Goal: Book appointment/travel/reservation

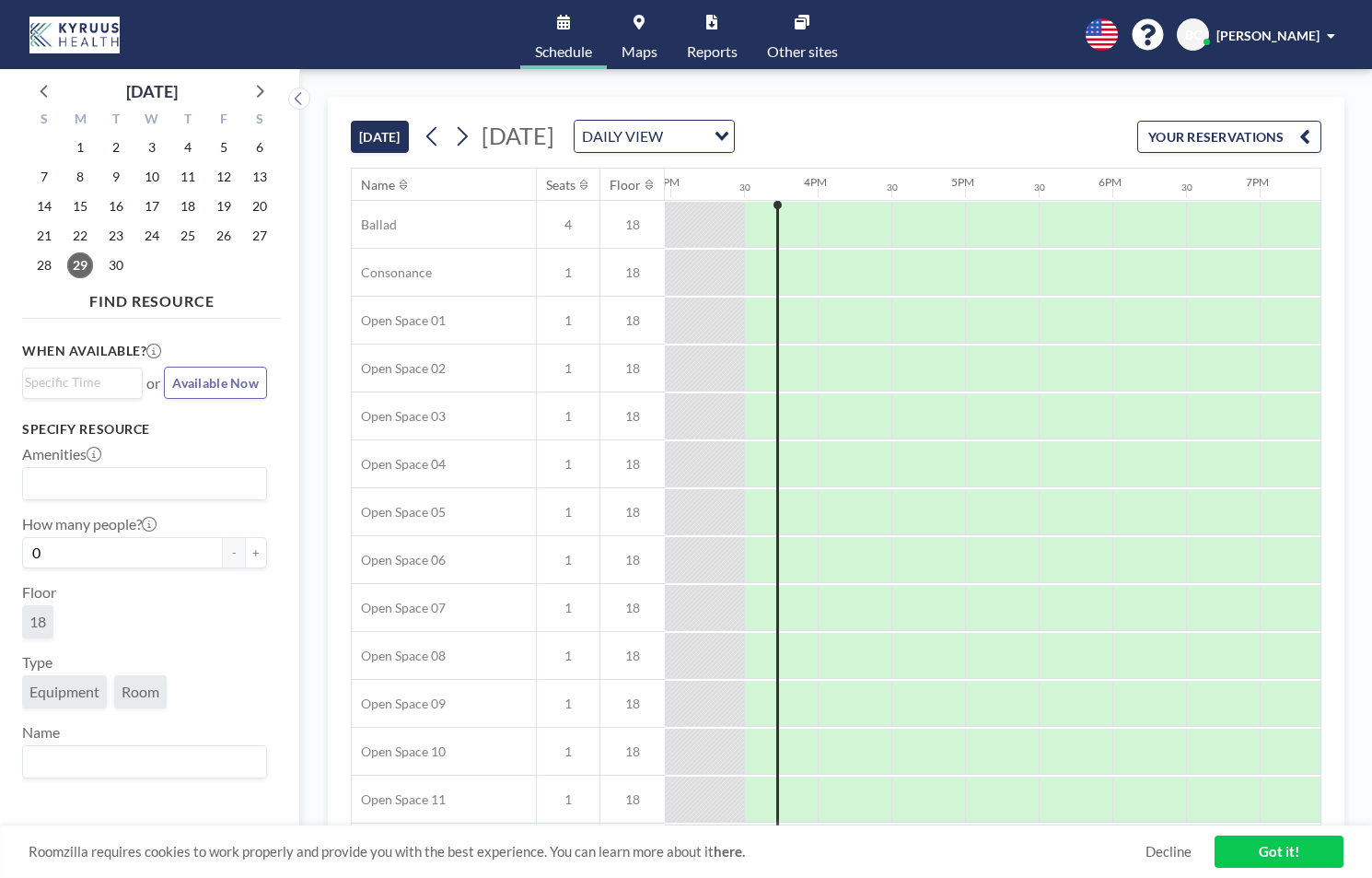
scroll to position [0, 2210]
drag, startPoint x: 643, startPoint y: 47, endPoint x: 1322, endPoint y: 150, distance: 686.8
click at [632, 41] on link "Maps" at bounding box center [639, 34] width 65 height 69
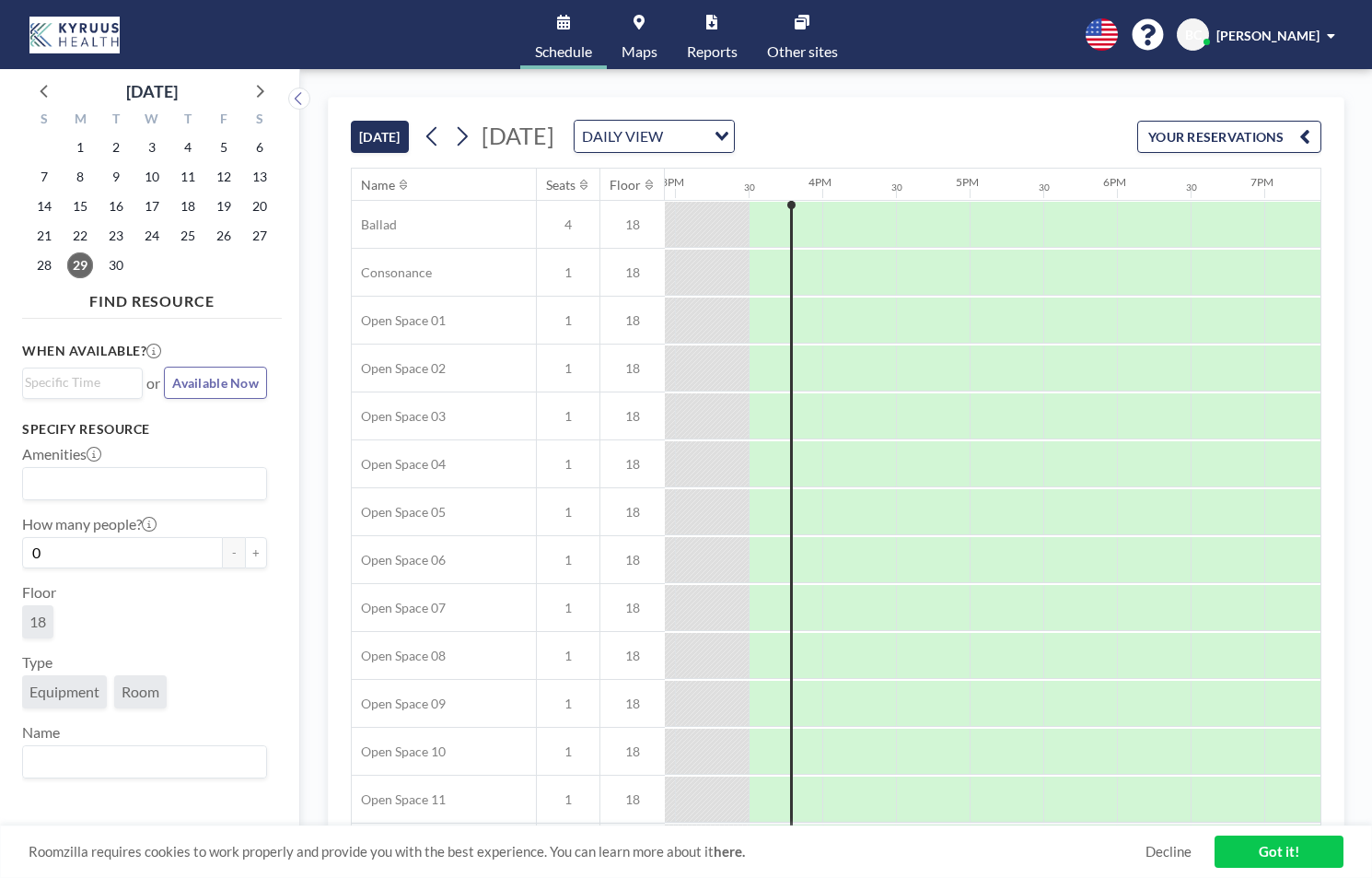
scroll to position [0, 2210]
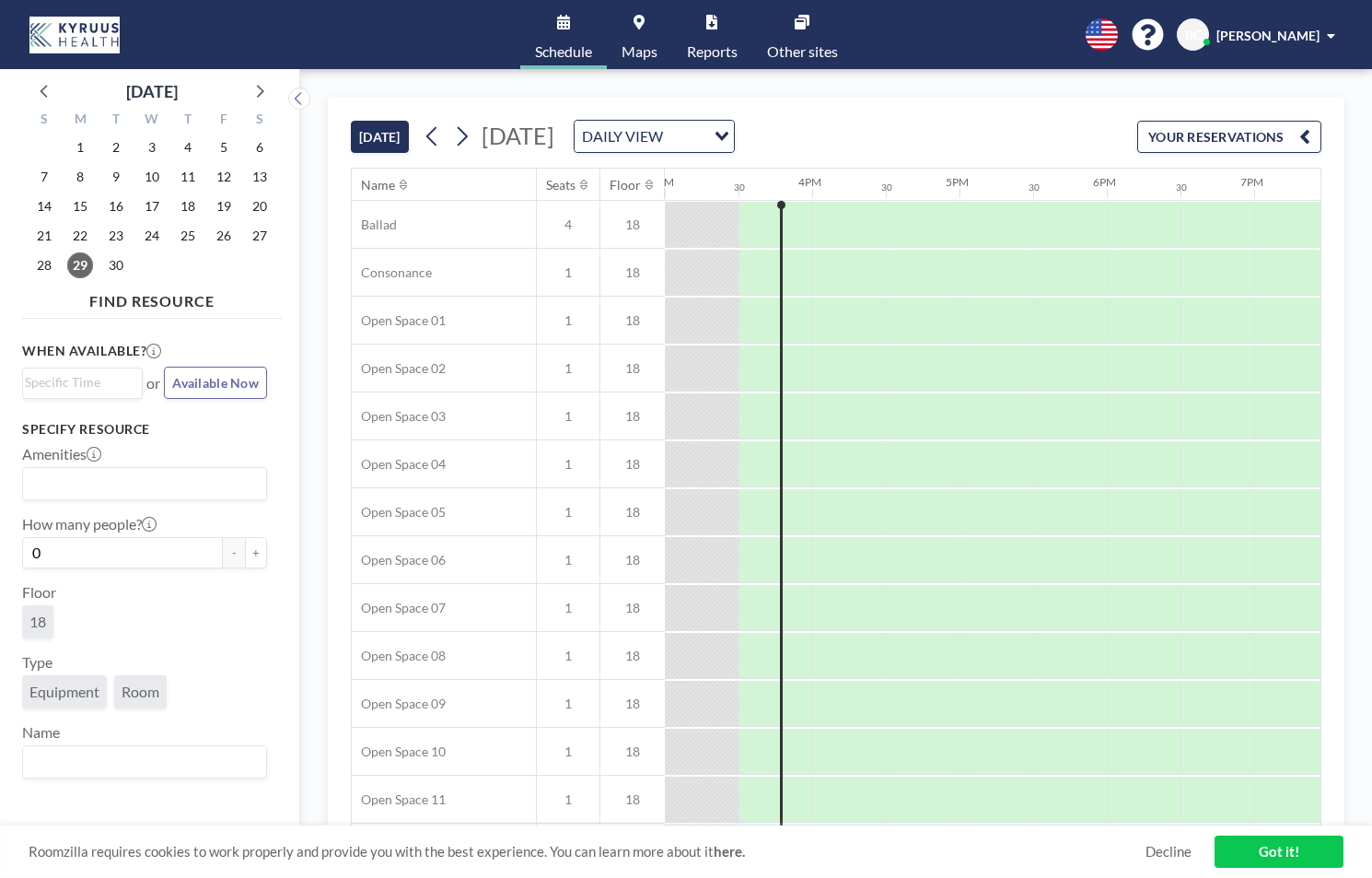
click at [477, 141] on button at bounding box center [463, 137] width 30 height 30
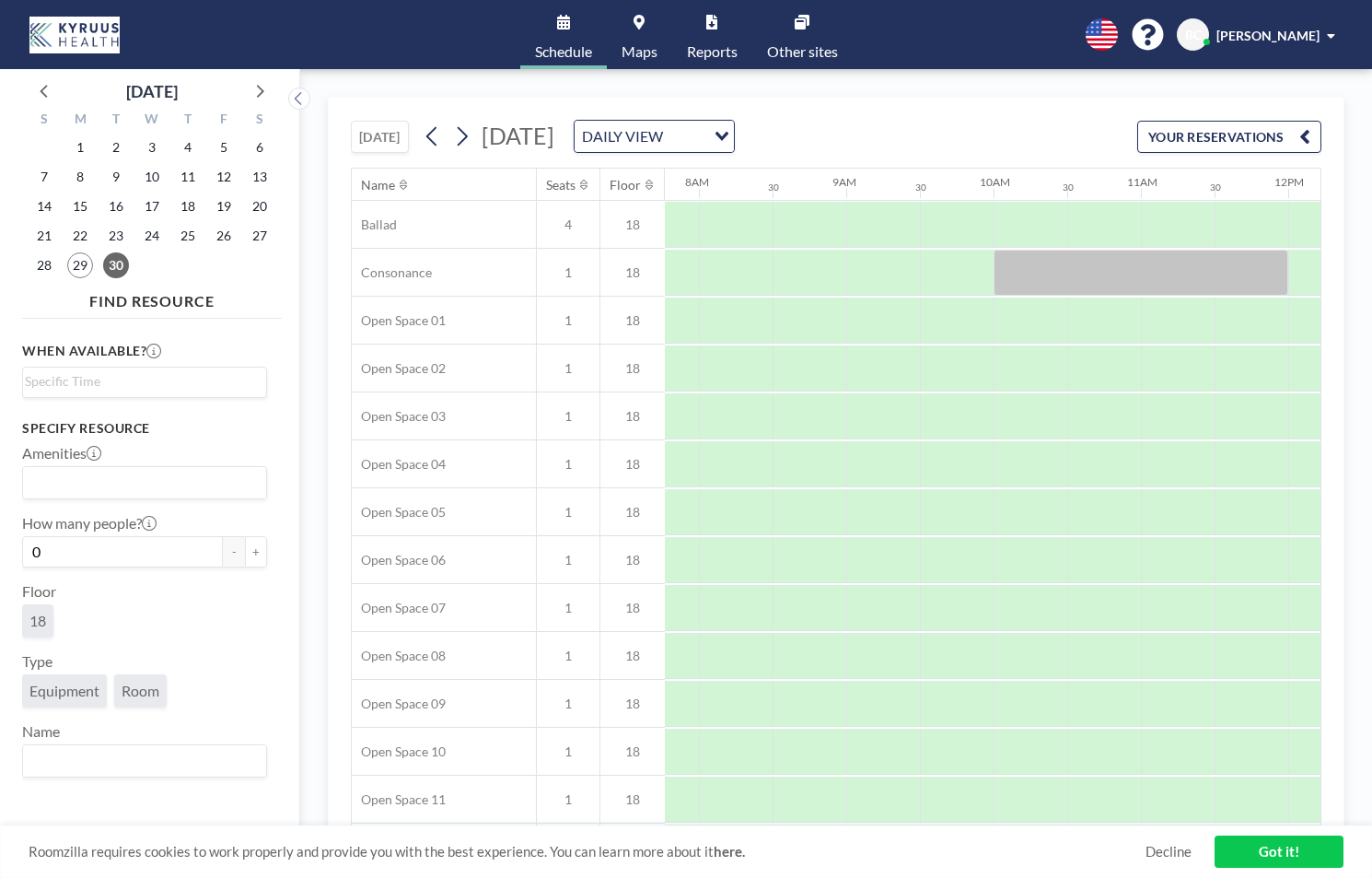
scroll to position [0, 1178]
click at [637, 41] on link "Maps" at bounding box center [639, 34] width 65 height 69
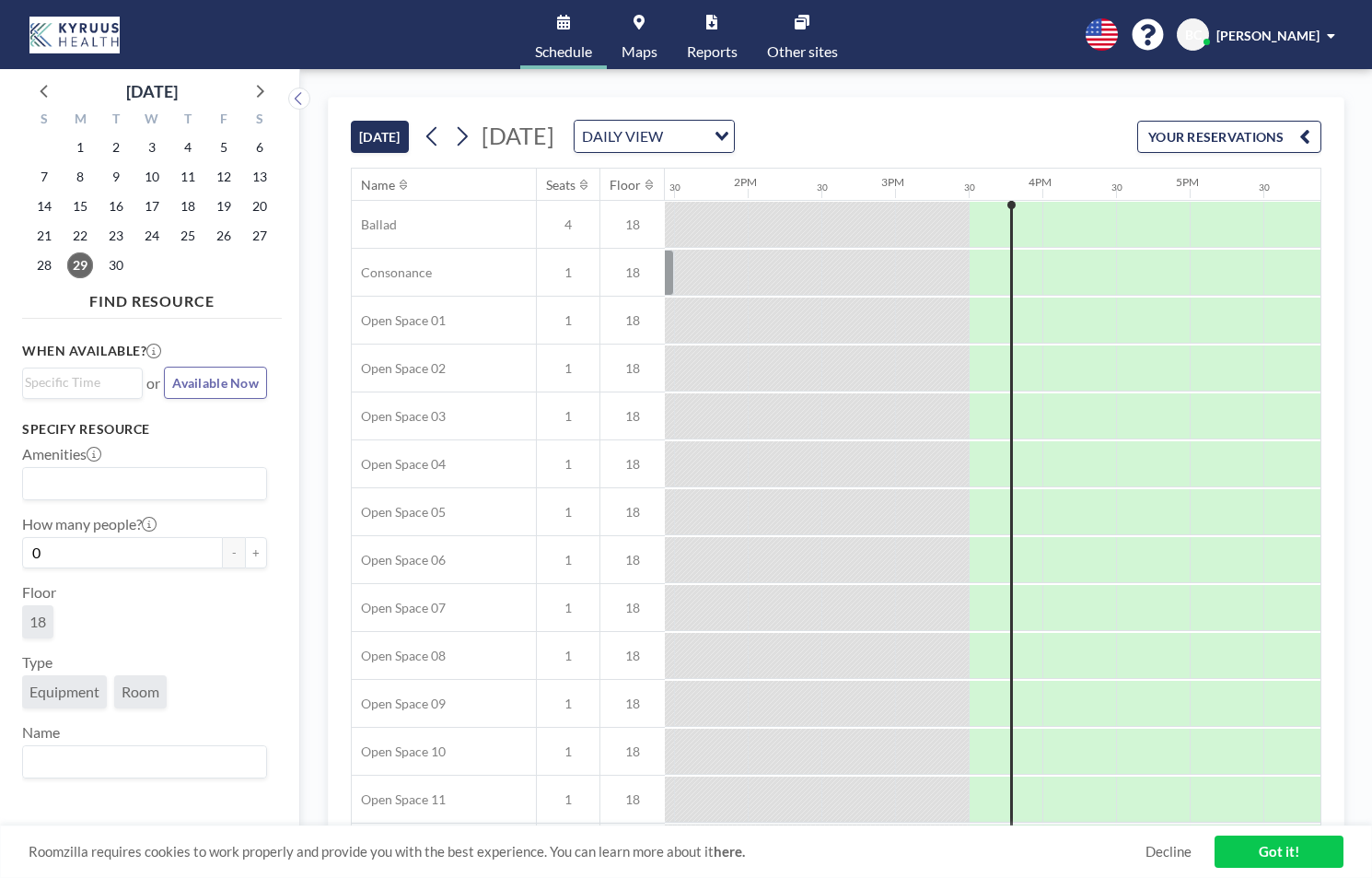
scroll to position [0, 2210]
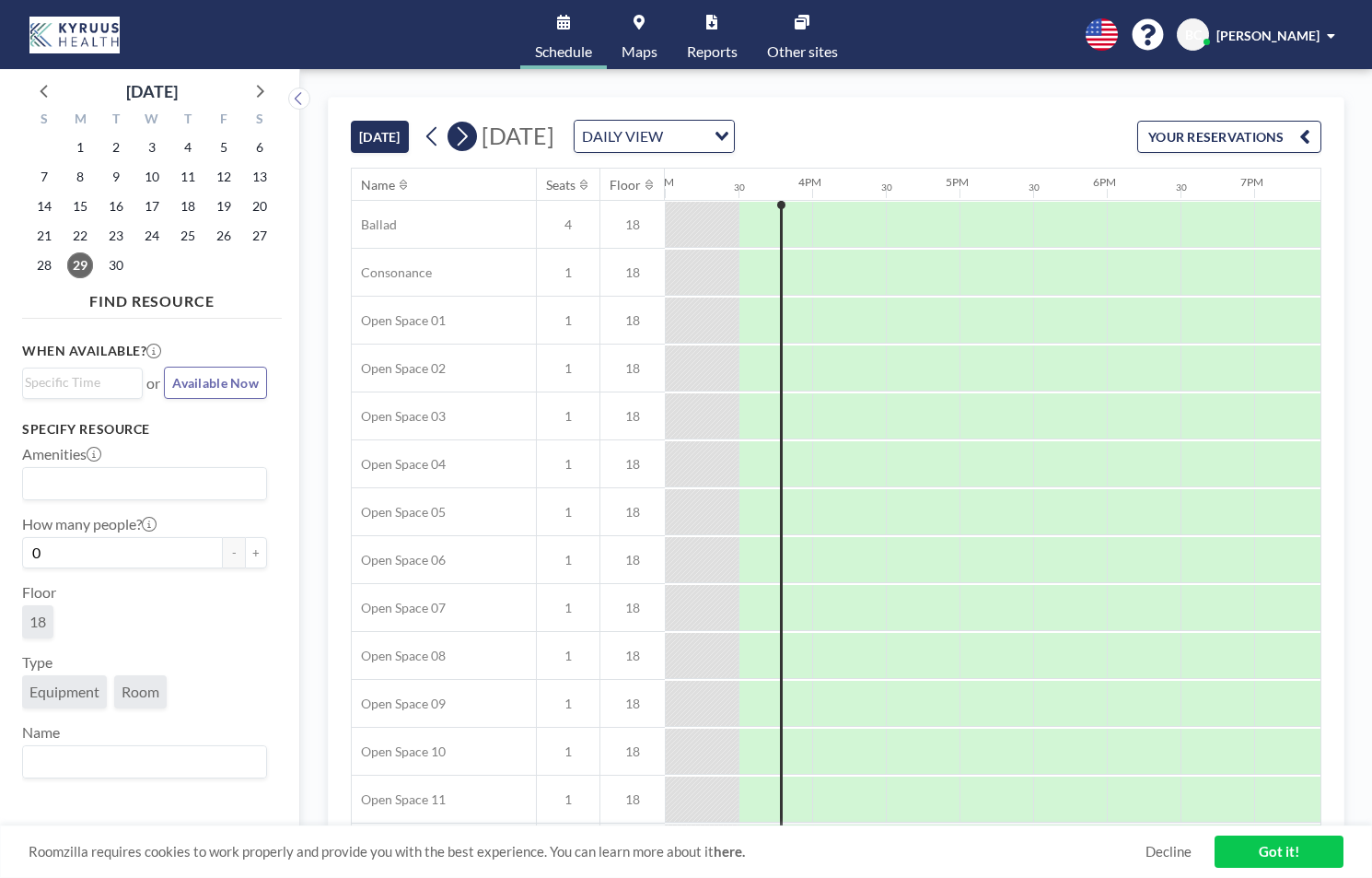
click at [474, 141] on button at bounding box center [463, 137] width 30 height 30
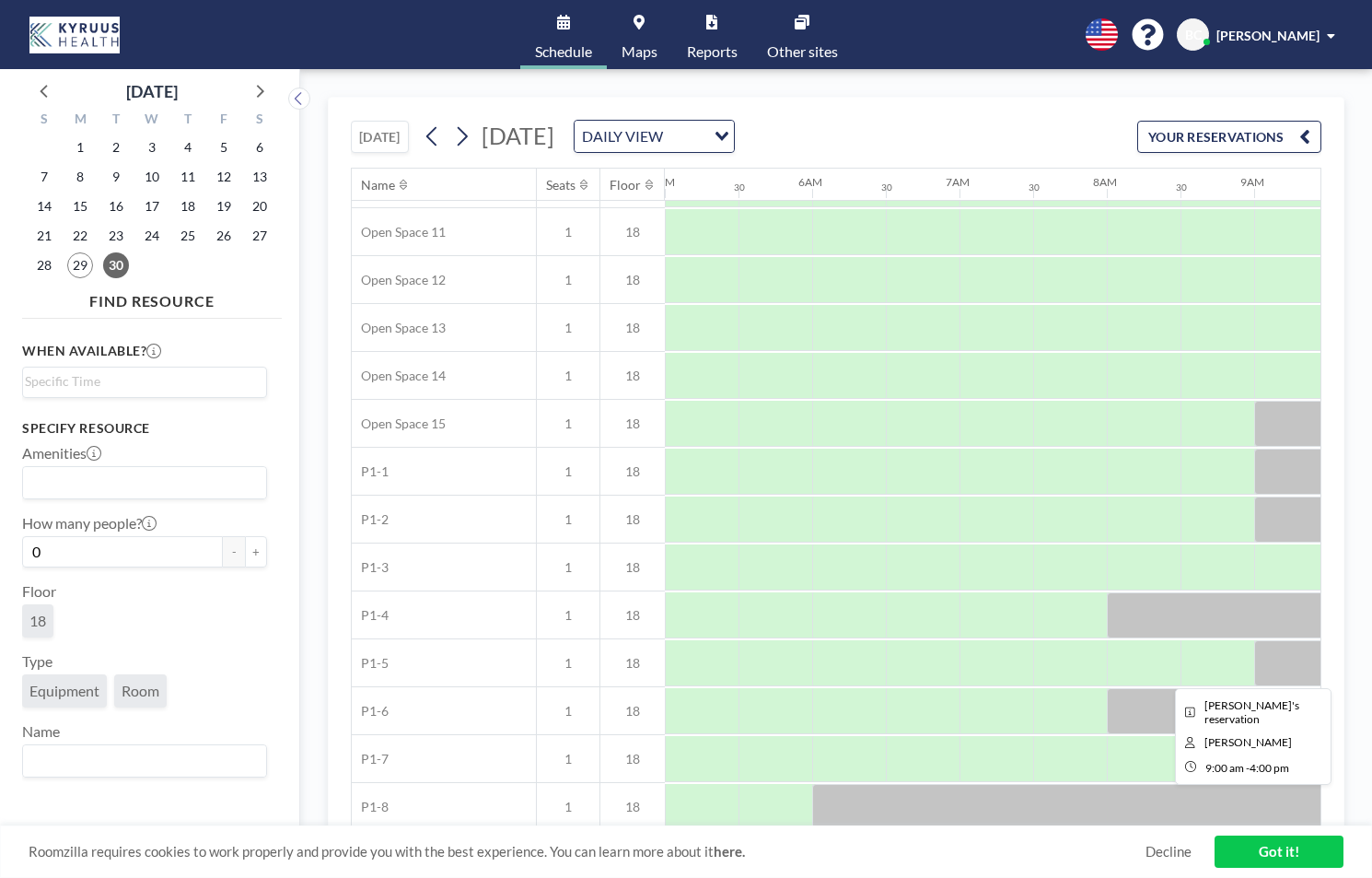
scroll to position [716, 736]
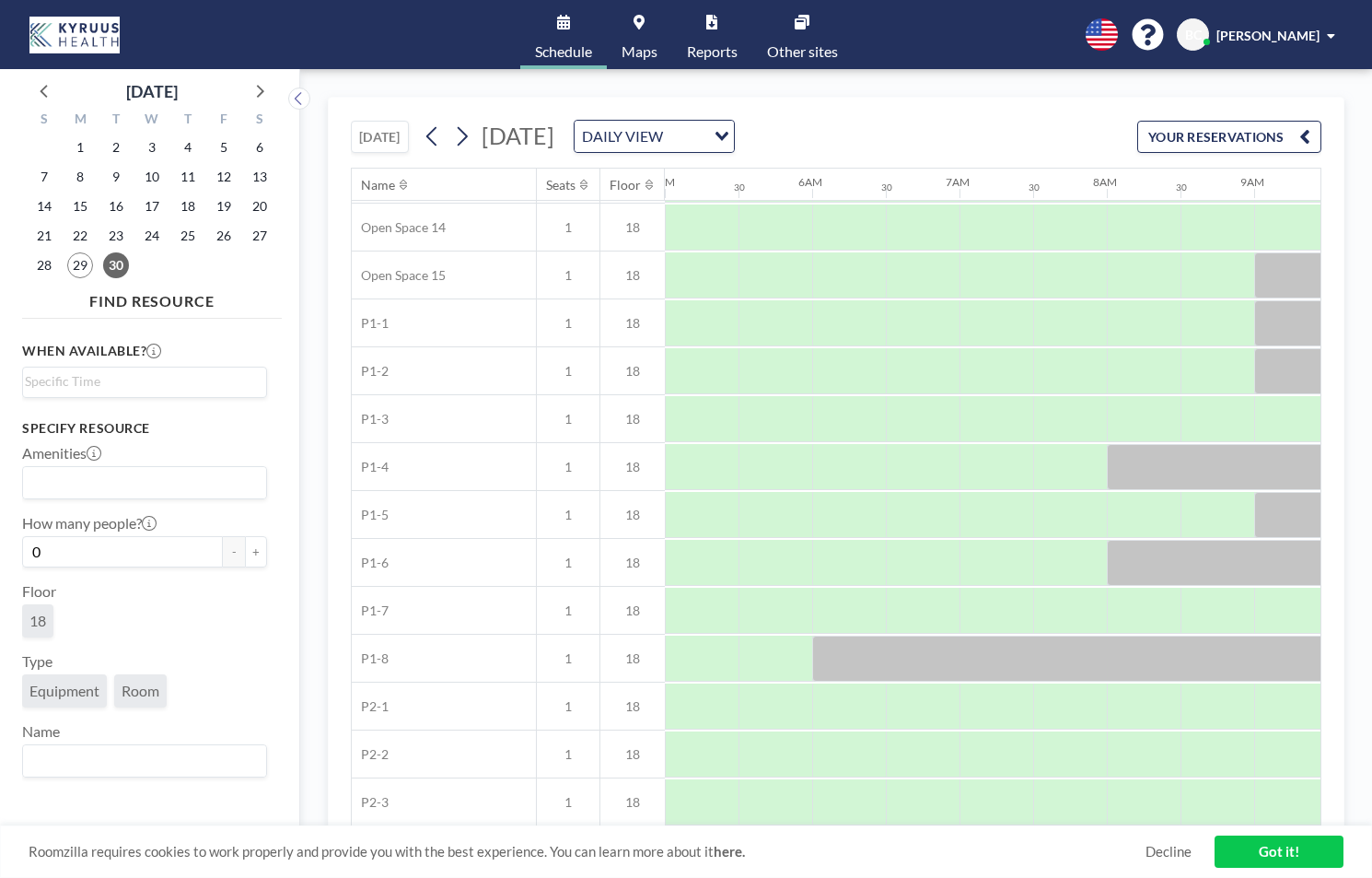
click at [635, 53] on span "Maps" at bounding box center [639, 51] width 36 height 15
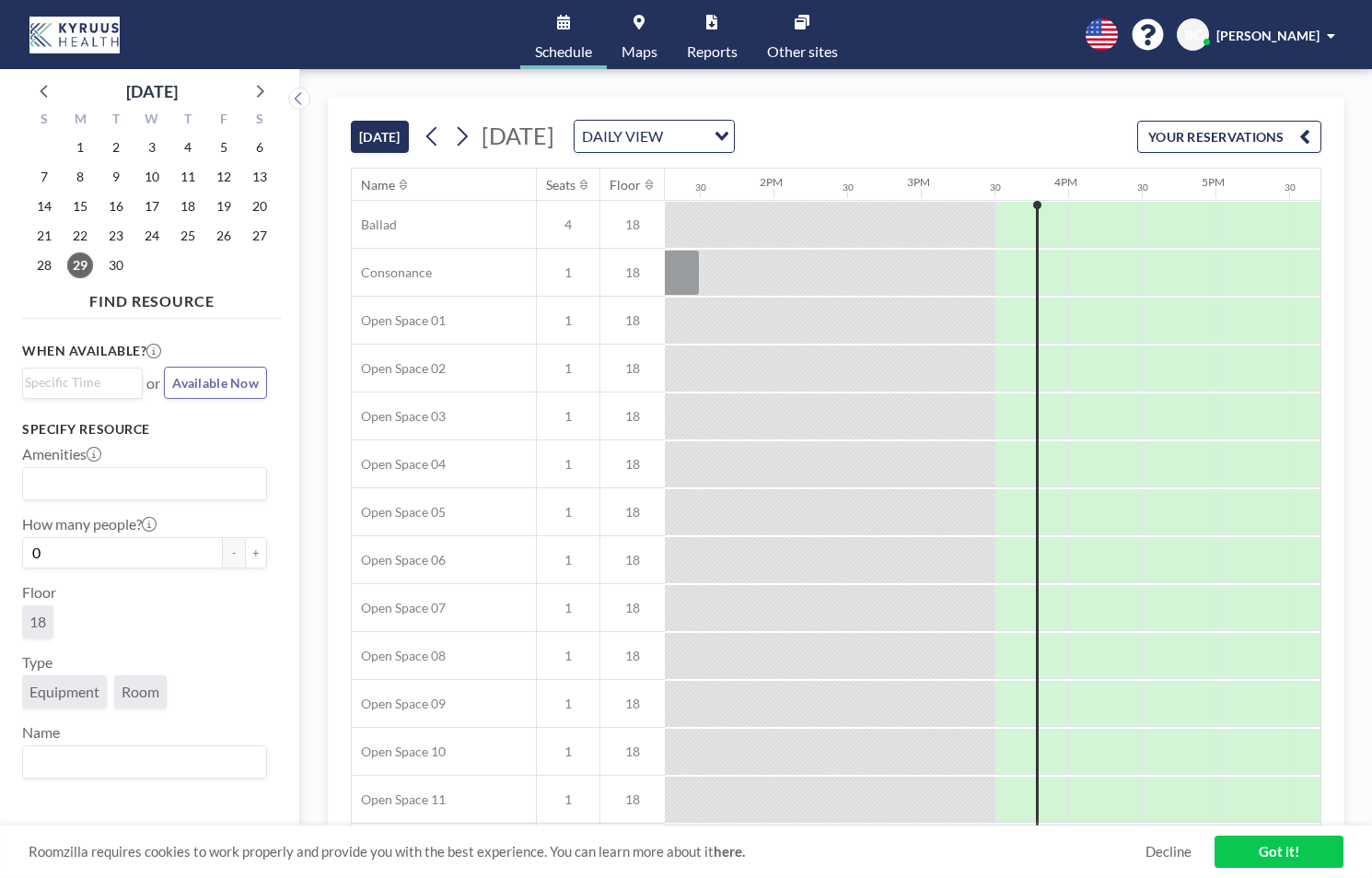
scroll to position [0, 2210]
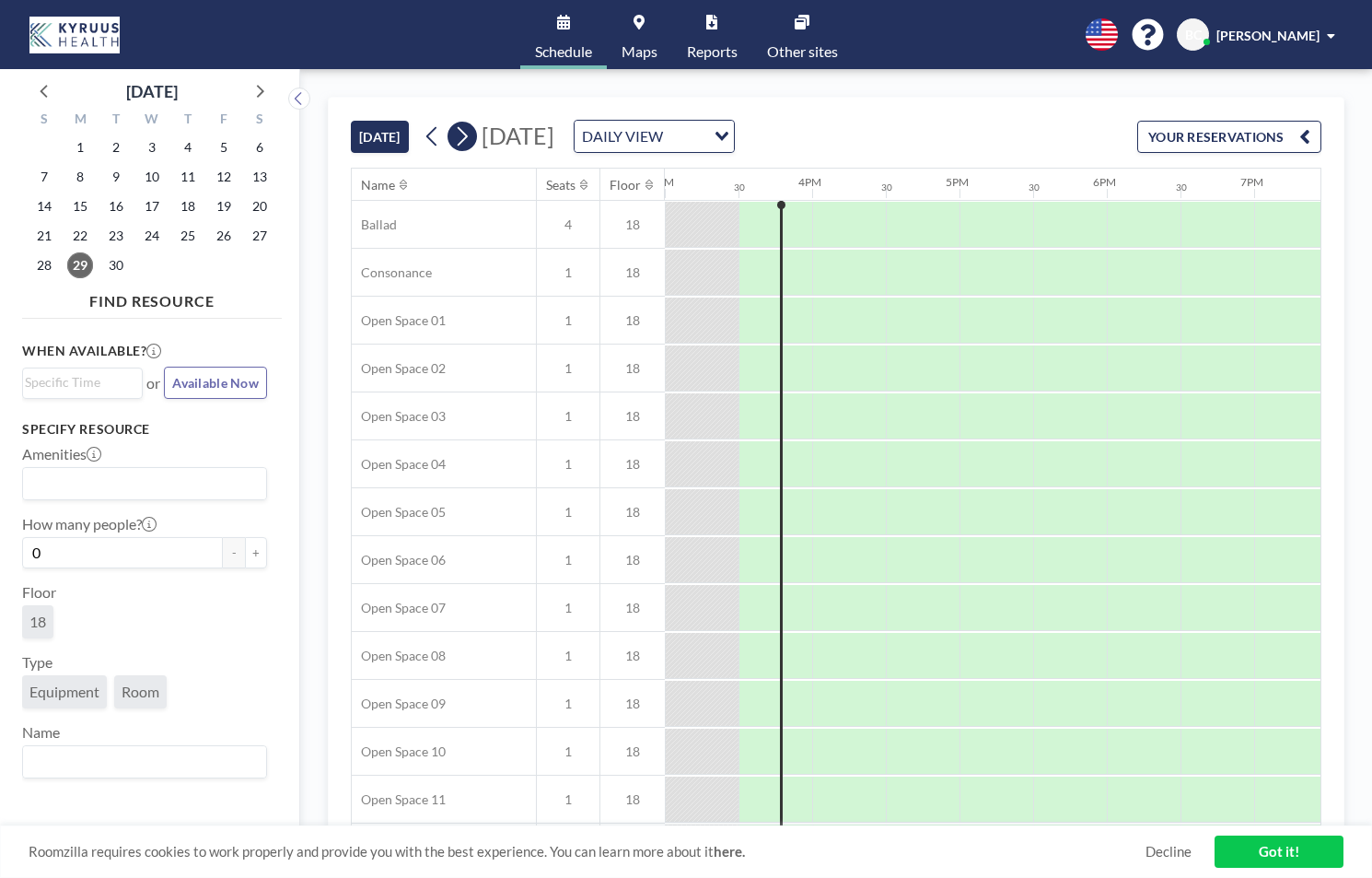
click at [470, 145] on icon at bounding box center [462, 137] width 18 height 28
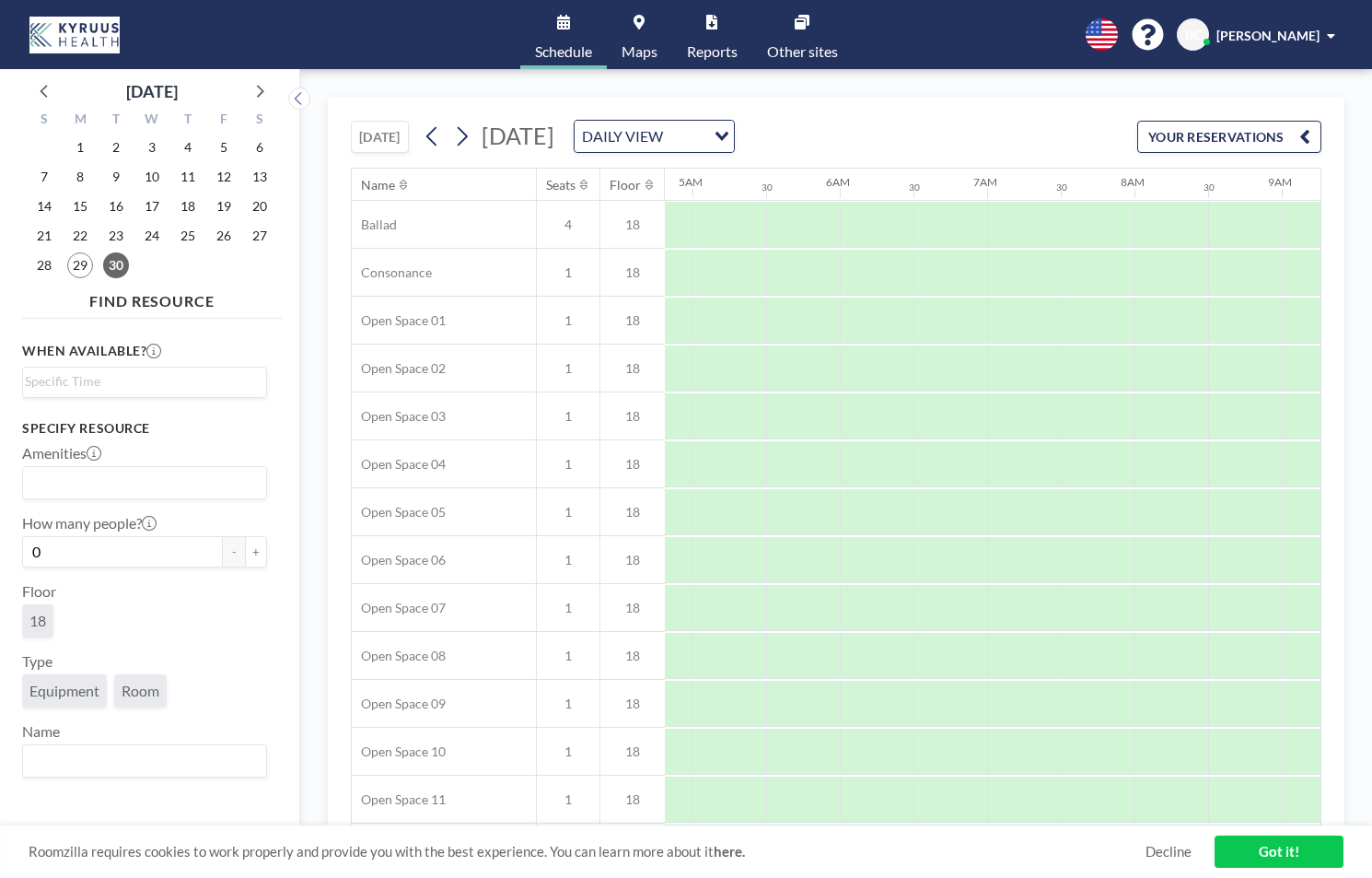
scroll to position [0, 924]
click at [650, 25] on link "Maps" at bounding box center [639, 34] width 65 height 69
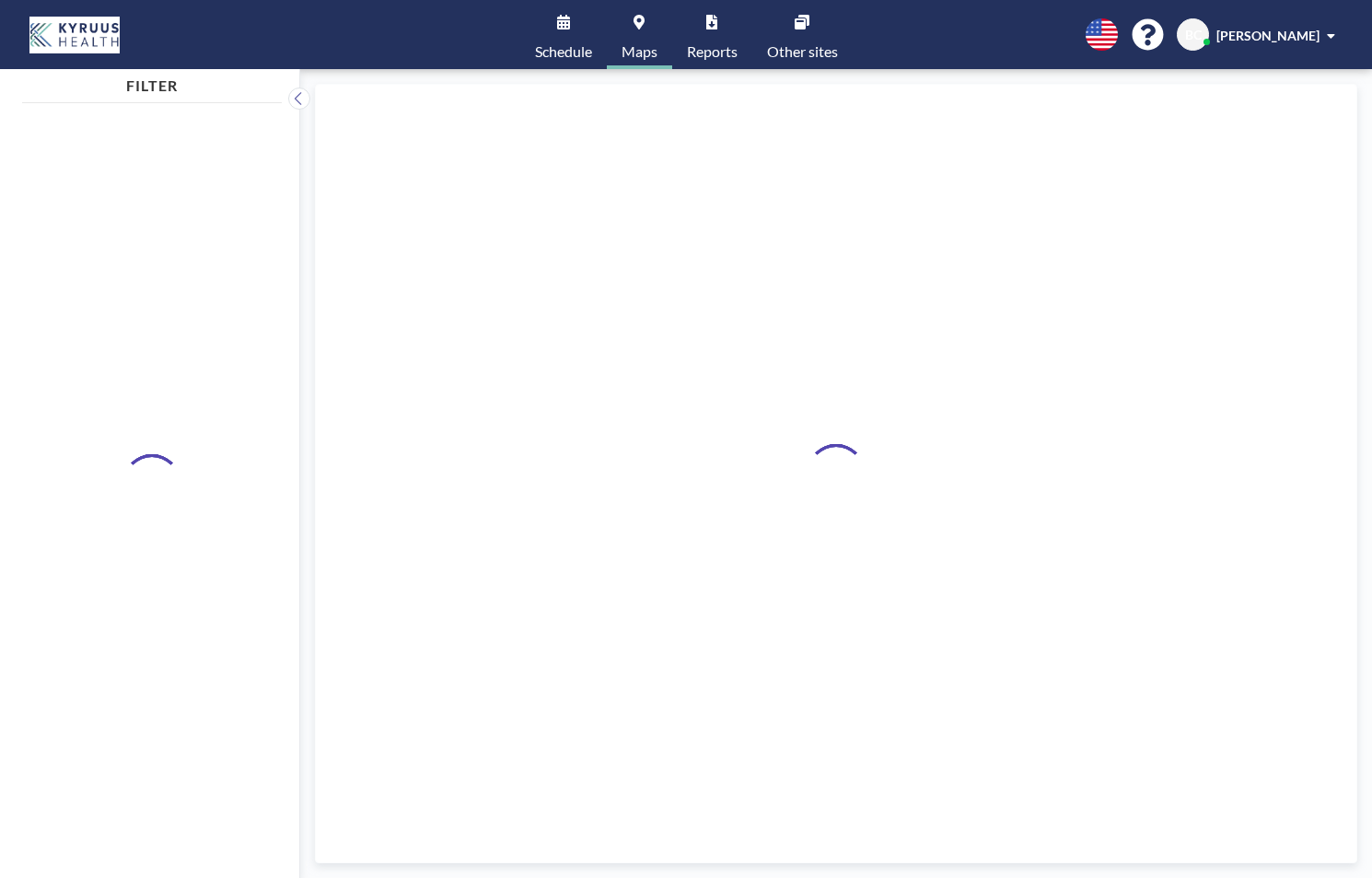
click at [566, 27] on icon at bounding box center [563, 22] width 13 height 15
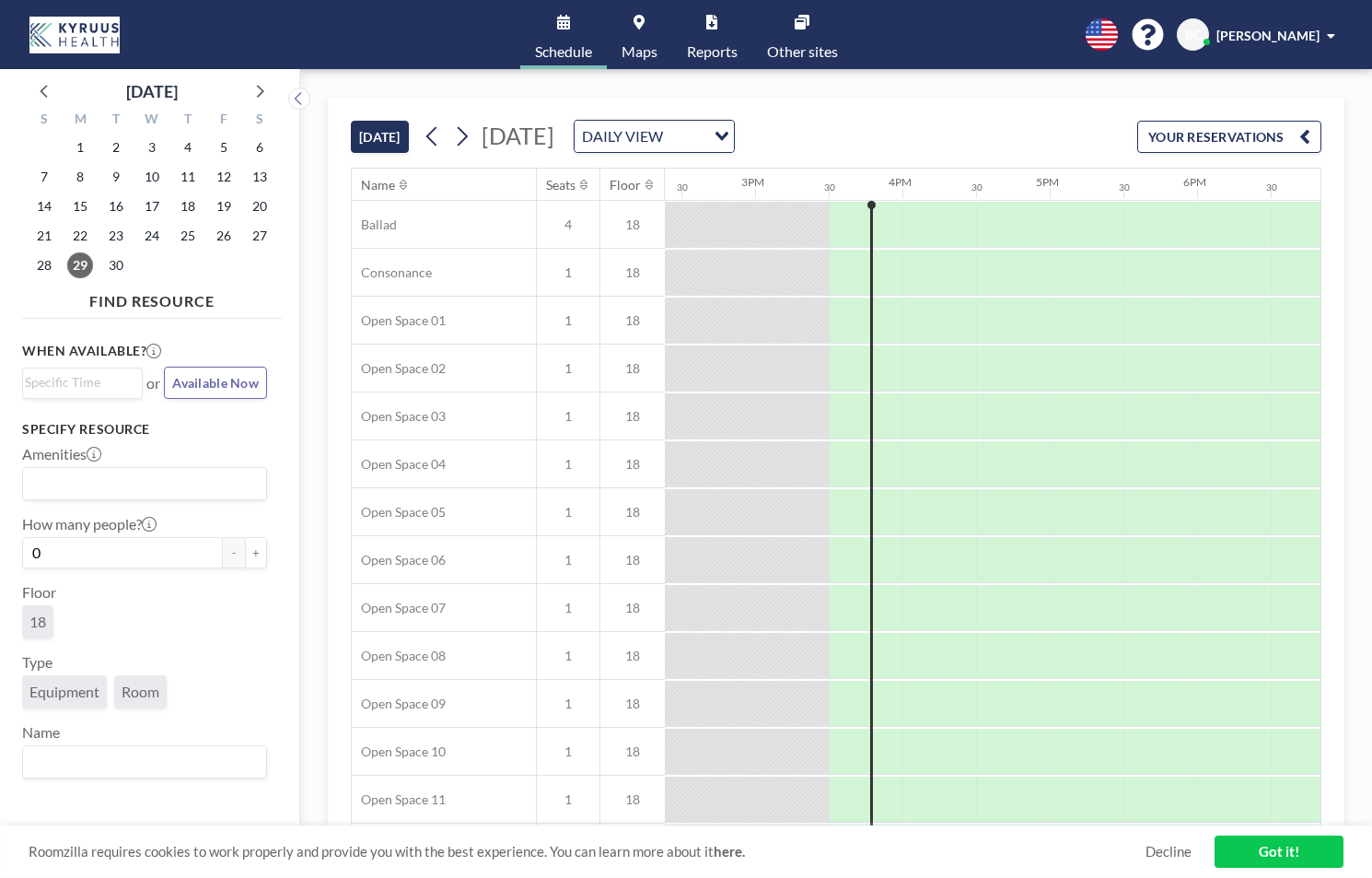
scroll to position [0, 2210]
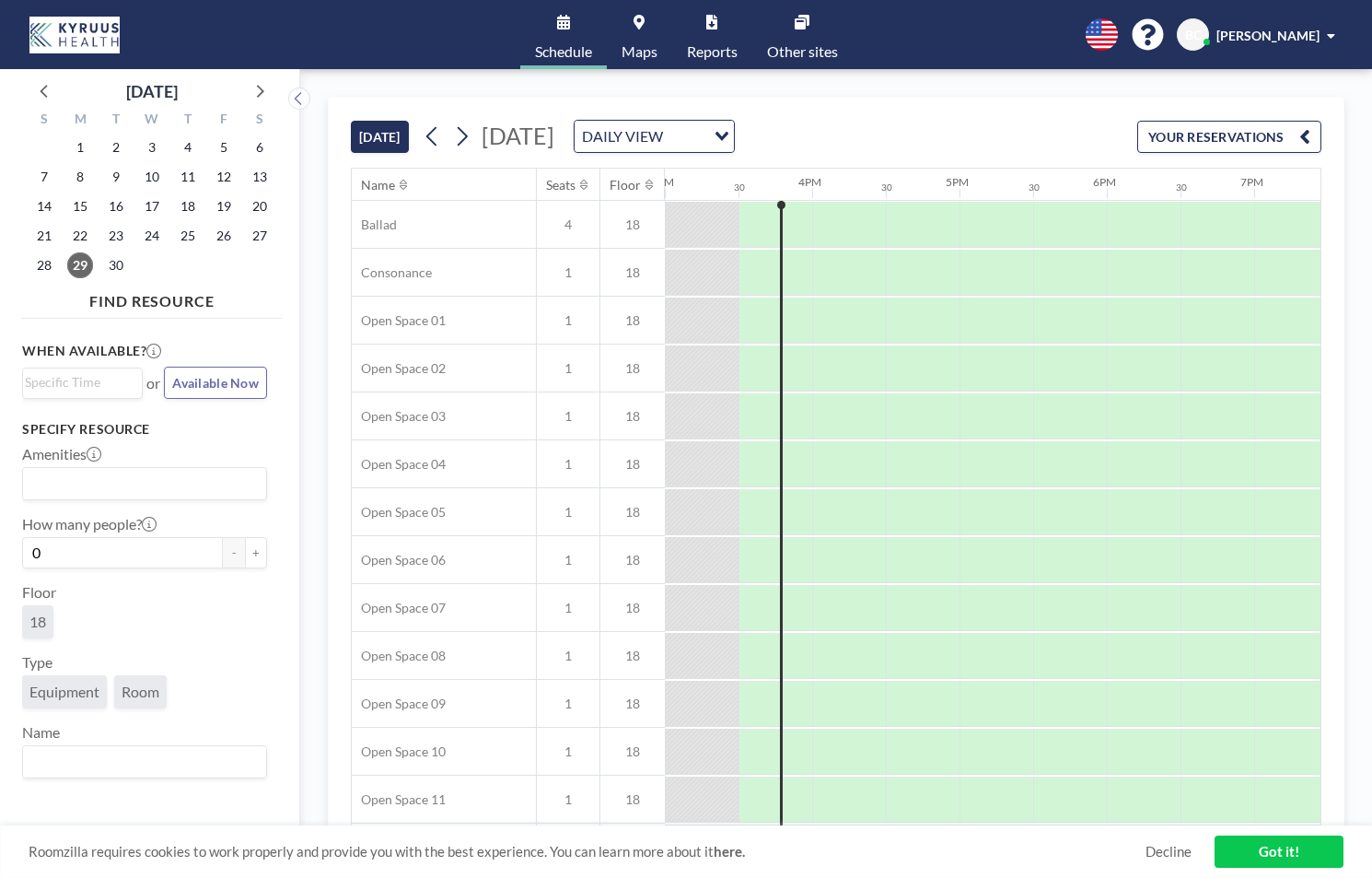
click at [642, 33] on link "Maps" at bounding box center [639, 34] width 65 height 69
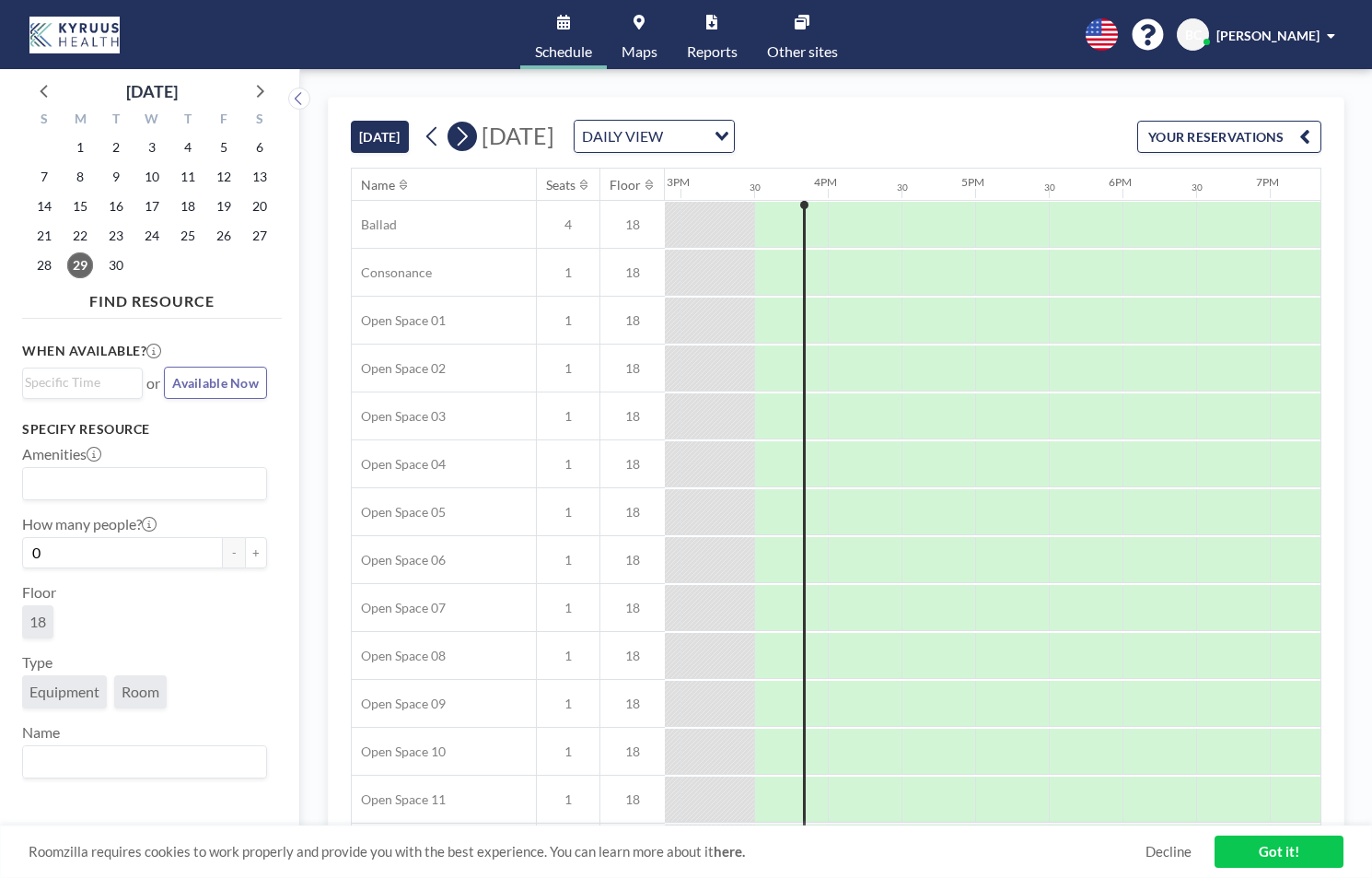
scroll to position [0, 2210]
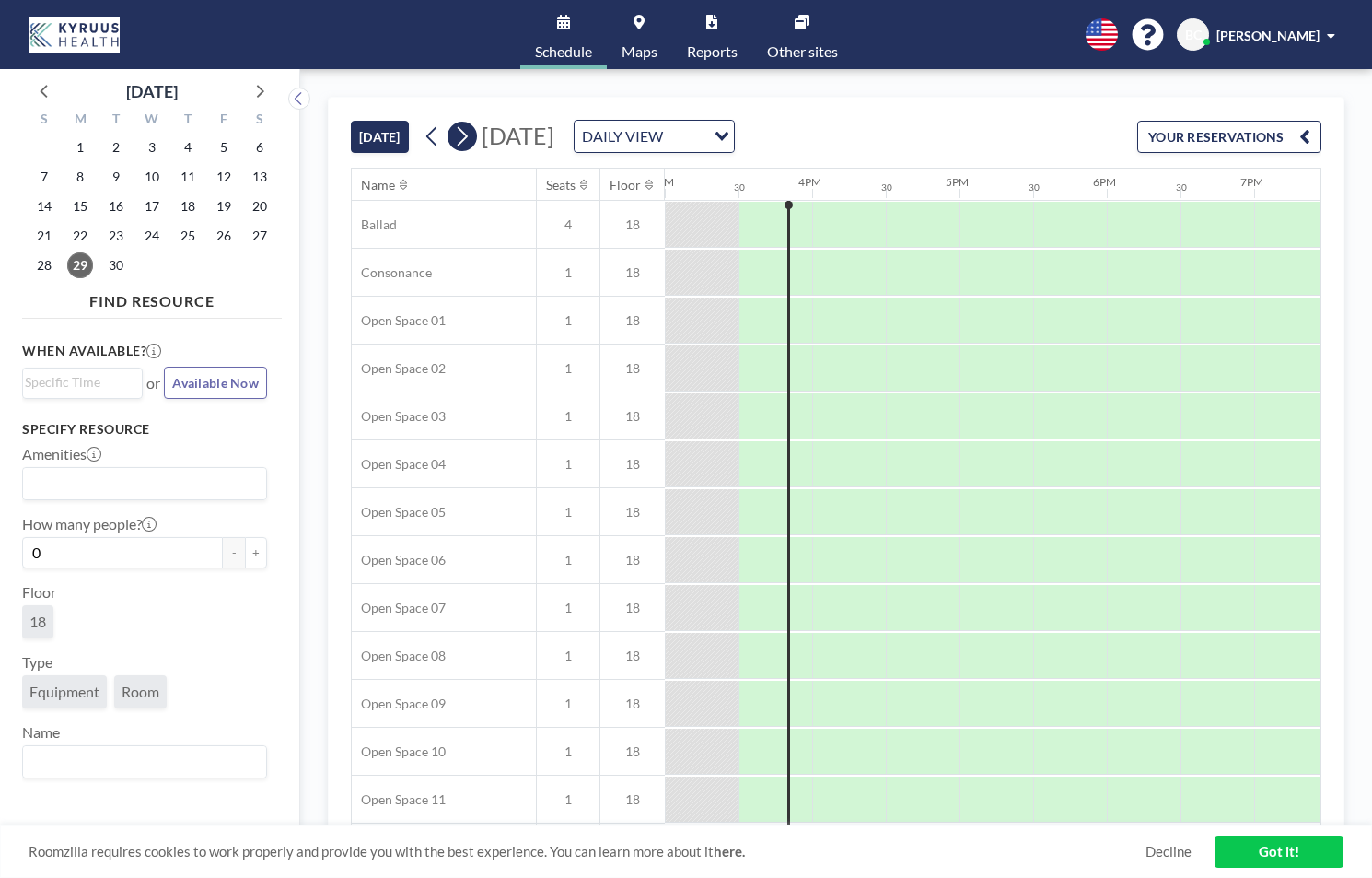
click at [469, 140] on icon at bounding box center [462, 137] width 18 height 28
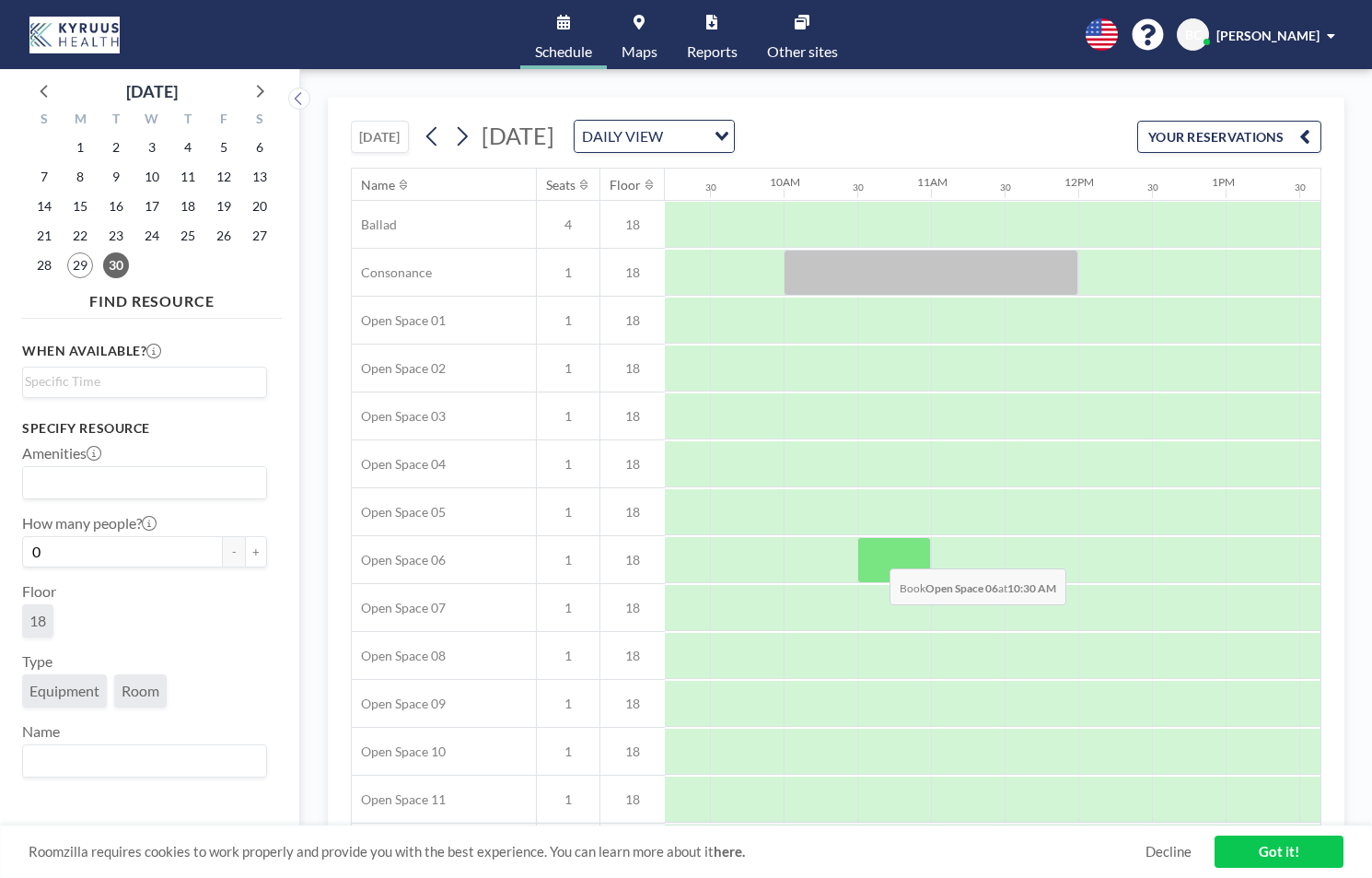
scroll to position [716, 1354]
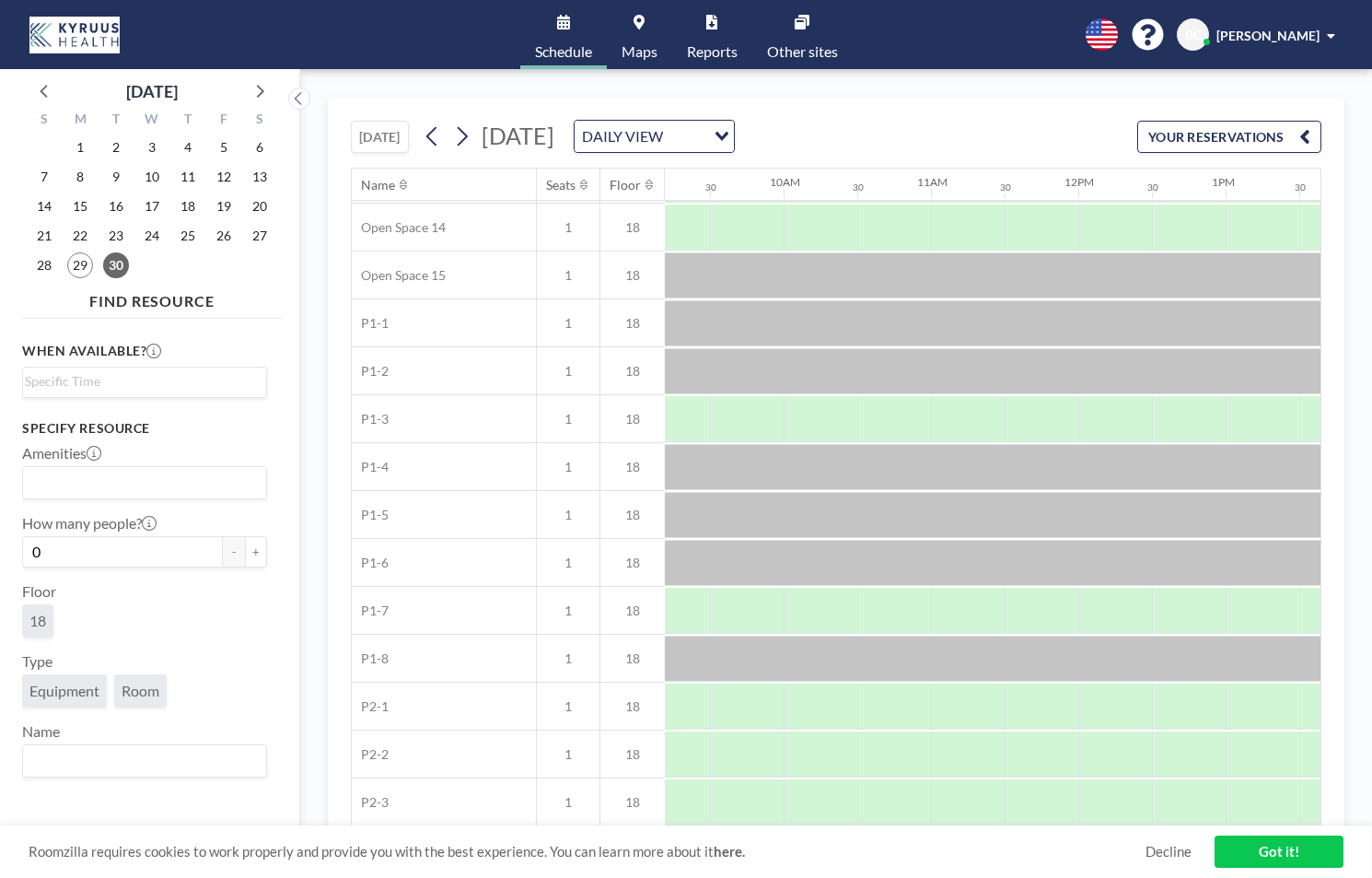
click at [136, 691] on span "Room" at bounding box center [141, 690] width 38 height 18
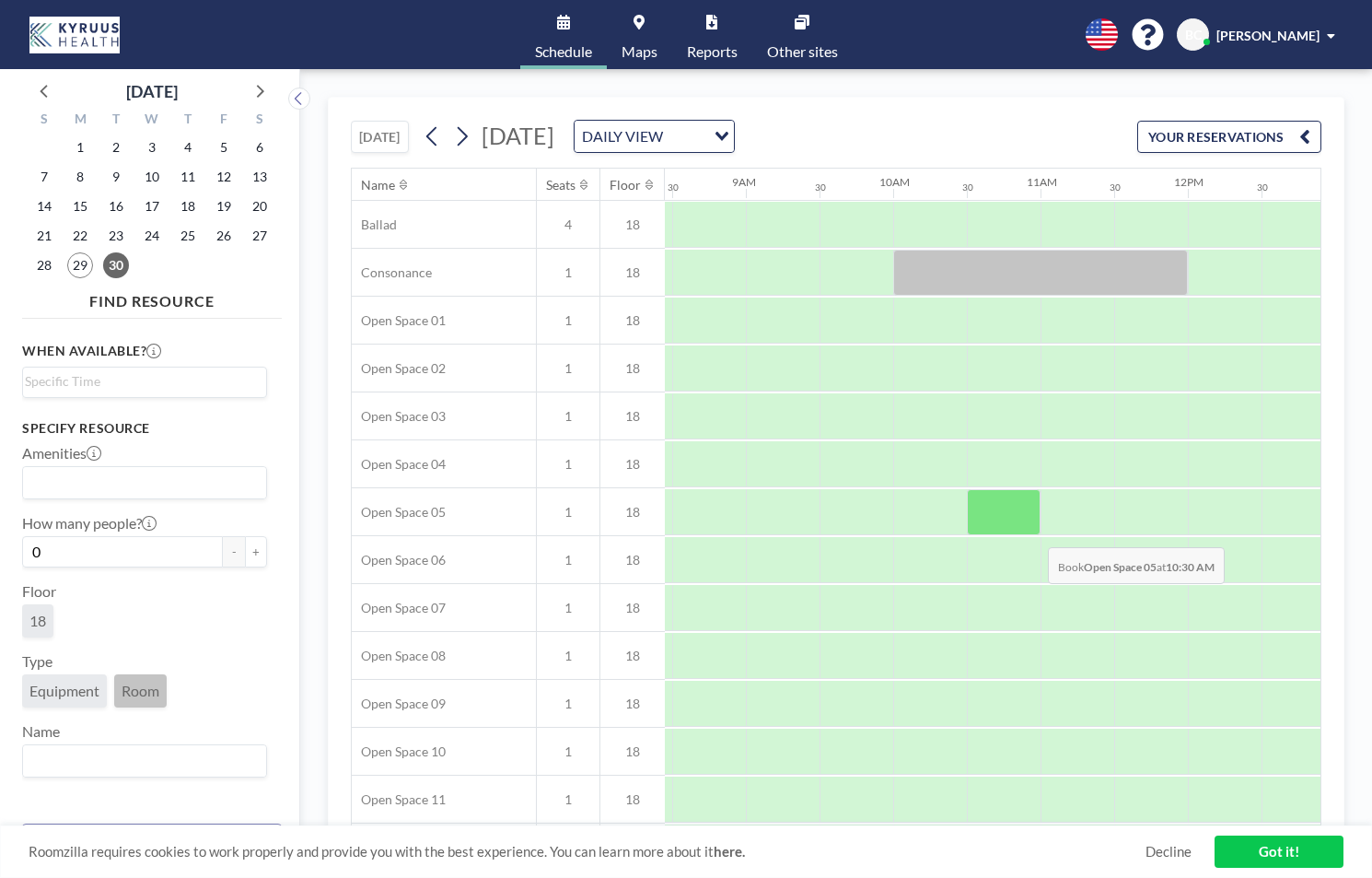
scroll to position [189, 1244]
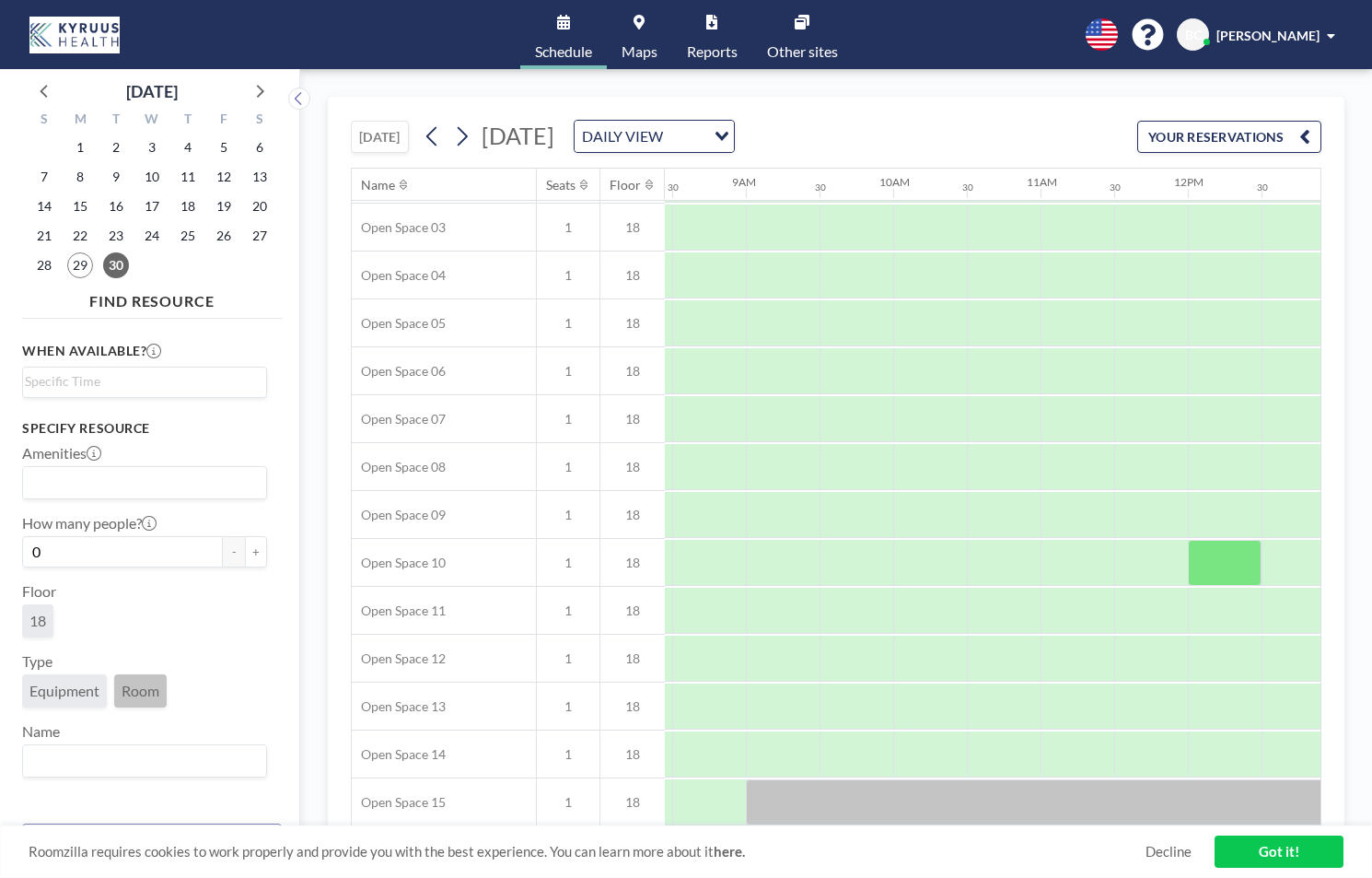
click at [814, 35] on link "Other sites" at bounding box center [802, 34] width 101 height 69
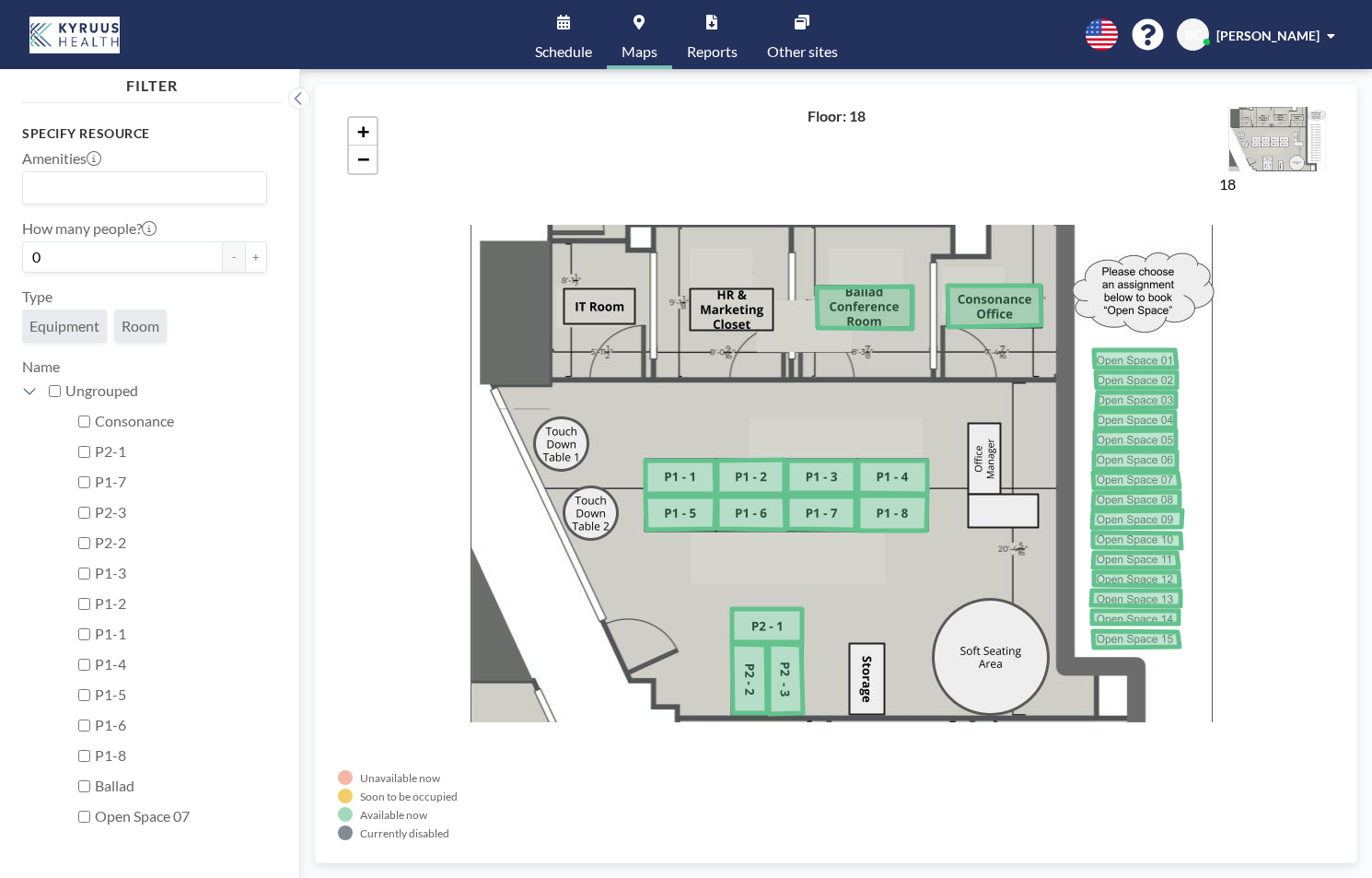
click at [561, 29] on icon at bounding box center [563, 22] width 13 height 15
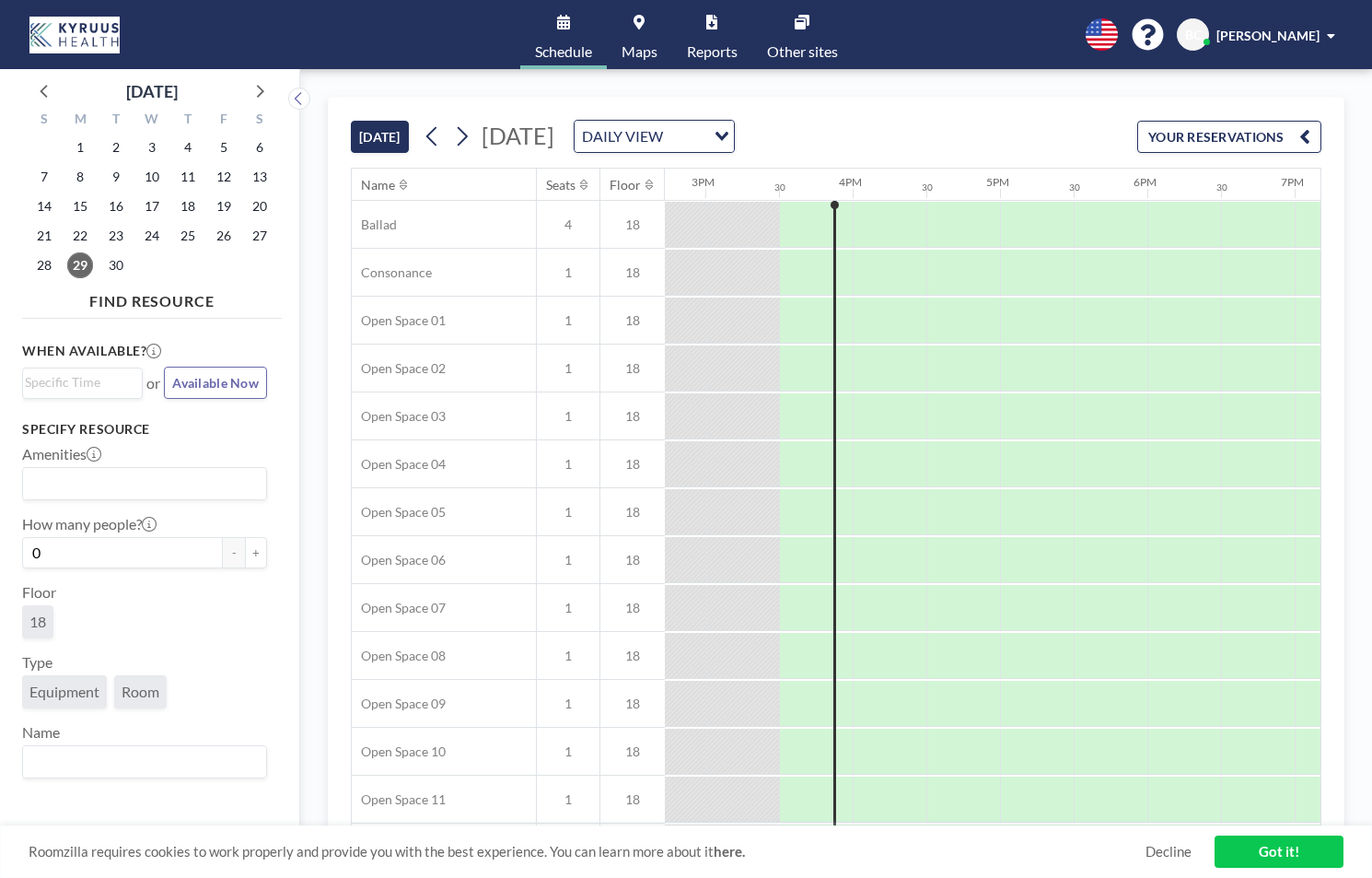
scroll to position [0, 2210]
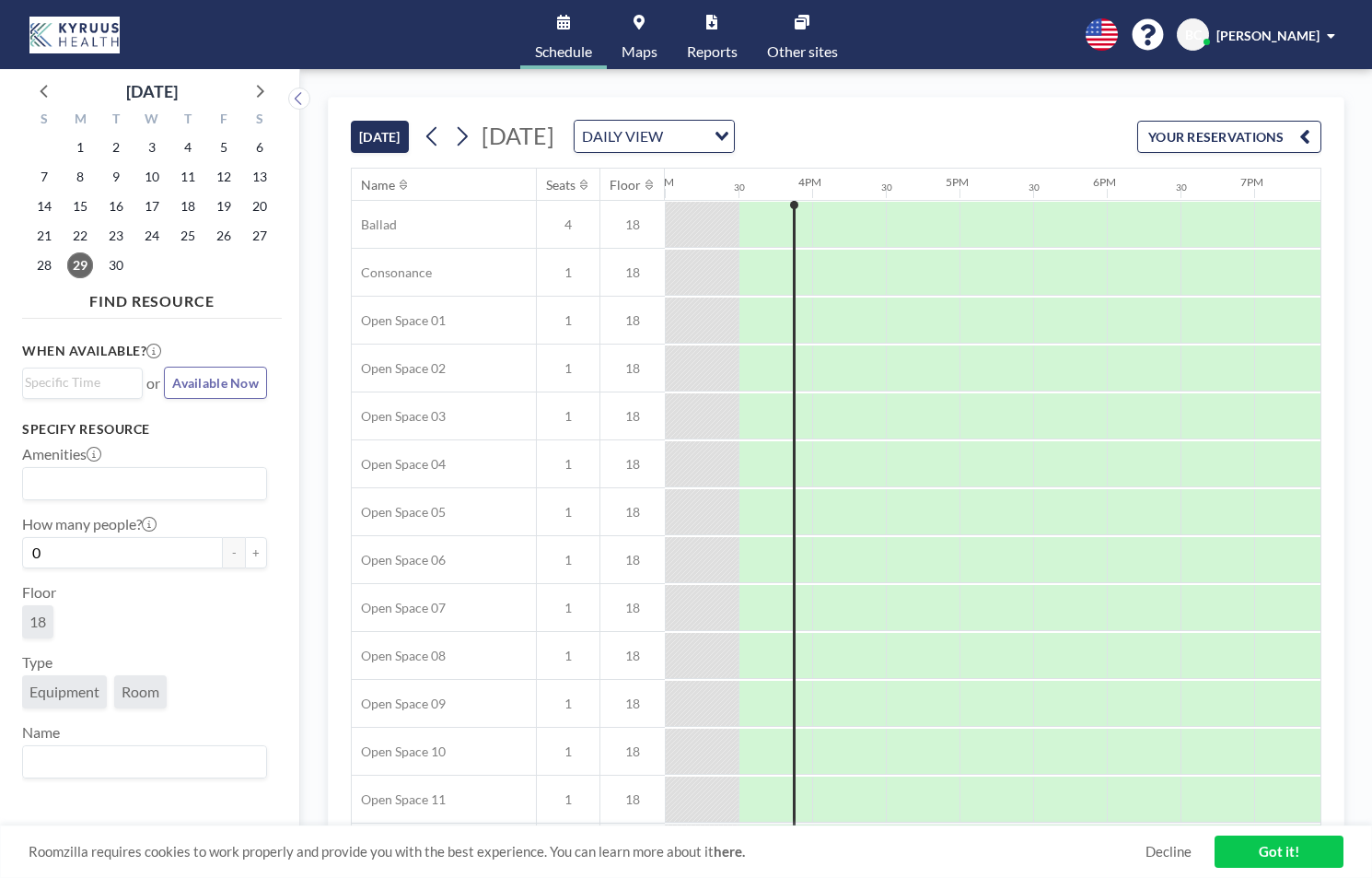
click at [706, 147] on div "DAILY VIEW" at bounding box center [639, 135] width 130 height 28
click at [881, 100] on div "[DATE] [DATE] DAILY VIEW Loading... YOUR RESERVATIONS" at bounding box center [836, 132] width 971 height 70
click at [636, 36] on link "Maps" at bounding box center [639, 34] width 65 height 69
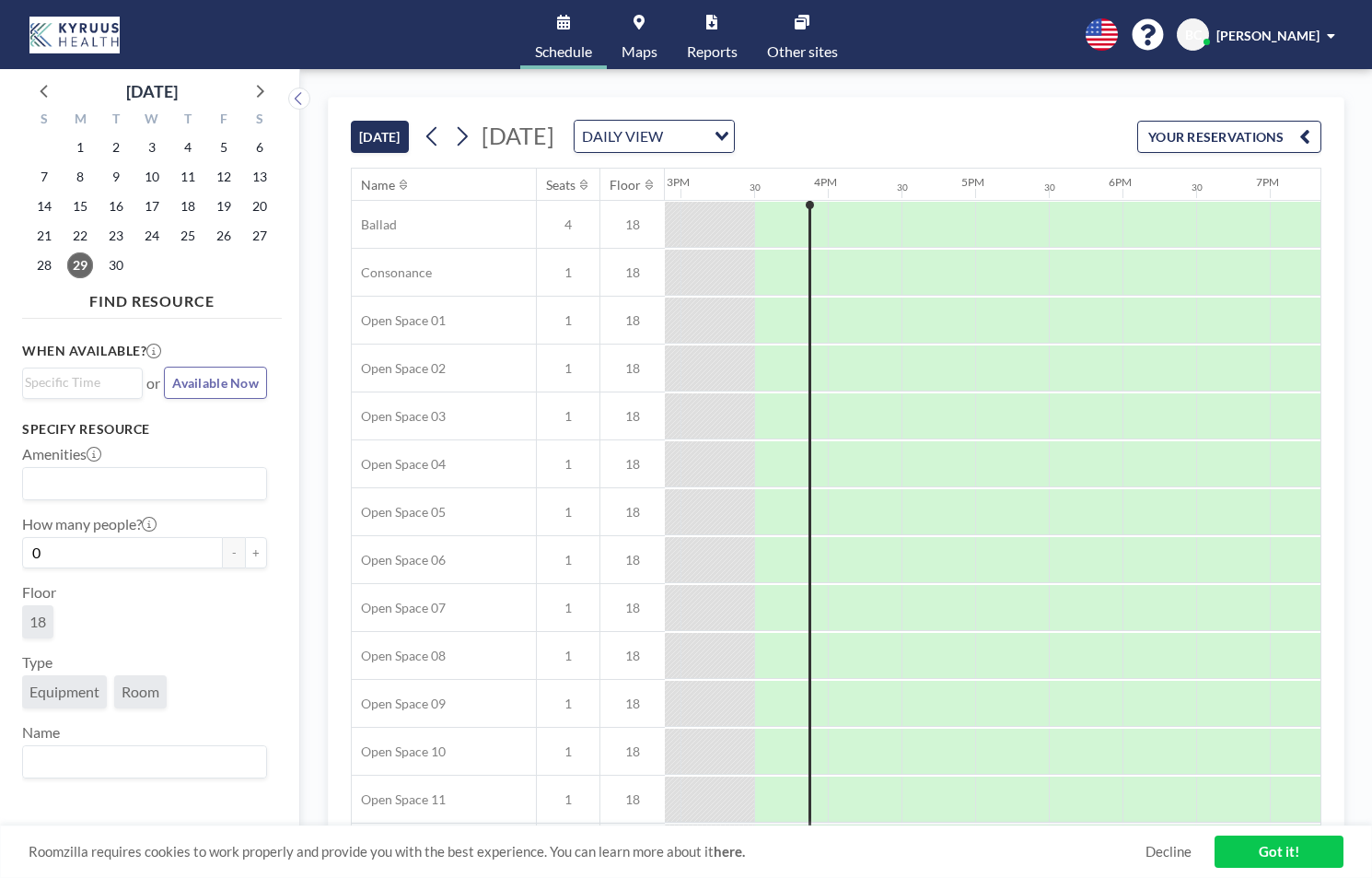
scroll to position [0, 2210]
click at [634, 39] on link "Maps" at bounding box center [639, 34] width 65 height 69
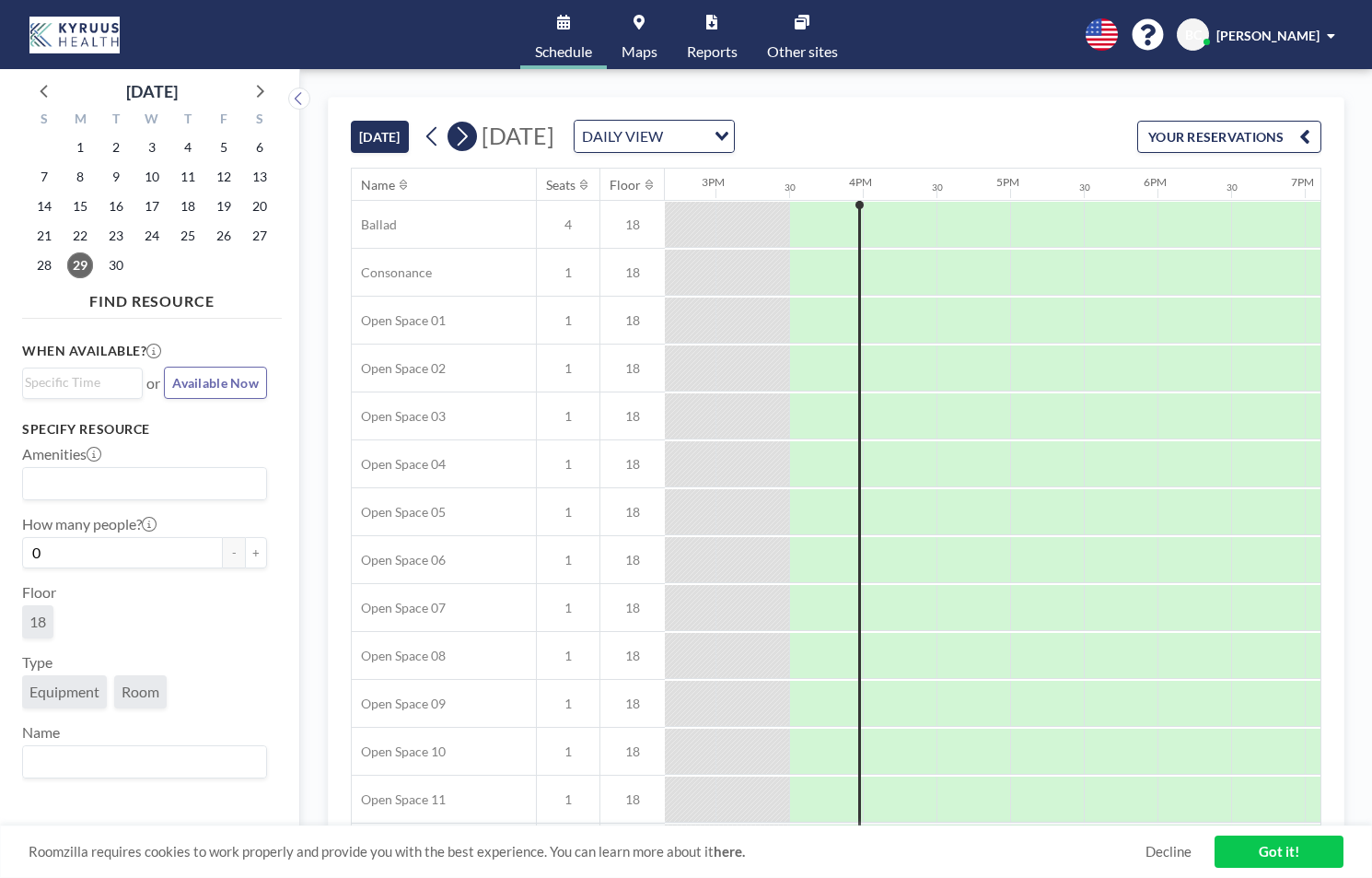
click at [460, 133] on icon at bounding box center [462, 137] width 18 height 28
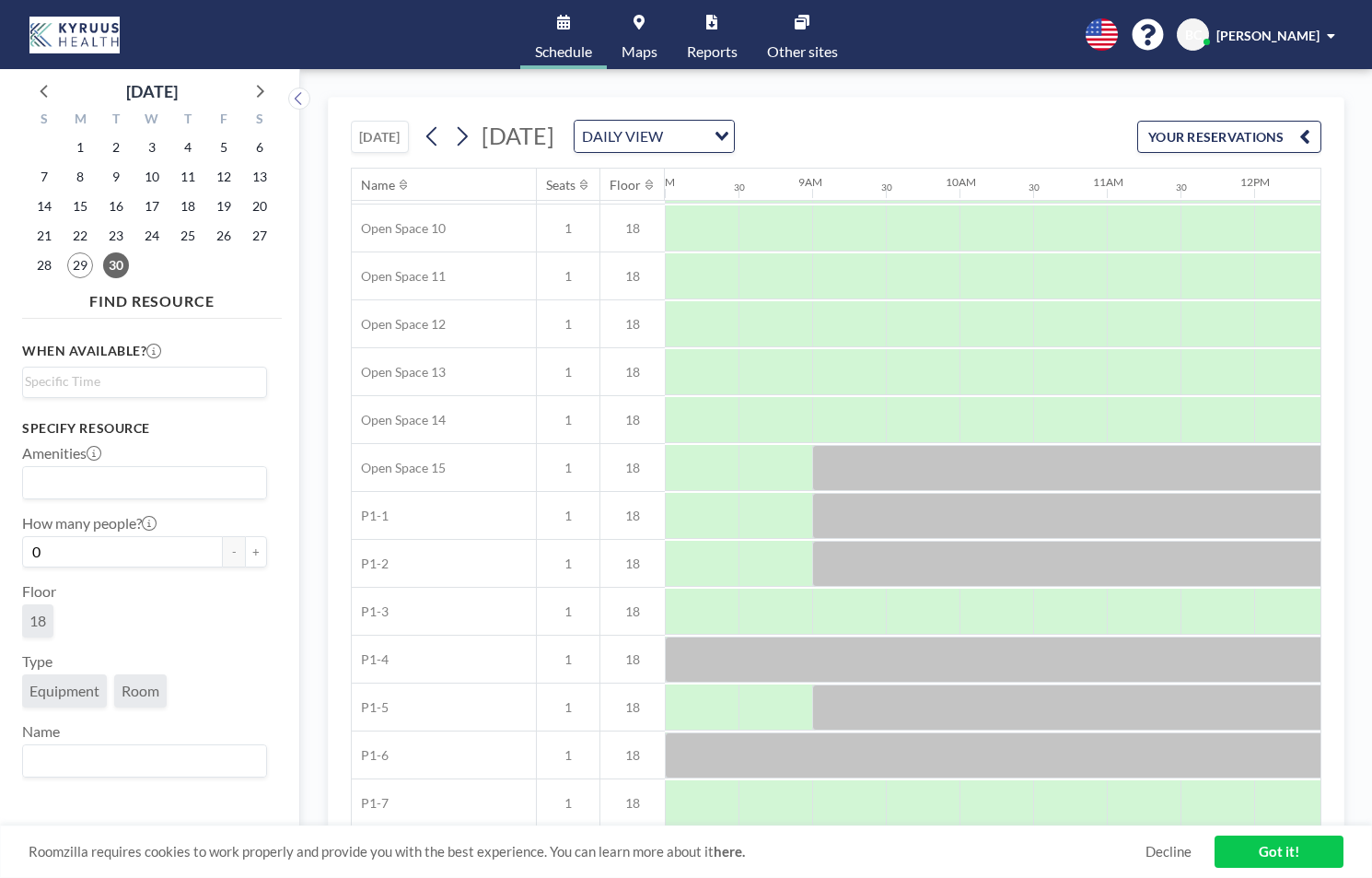
scroll to position [0, 1178]
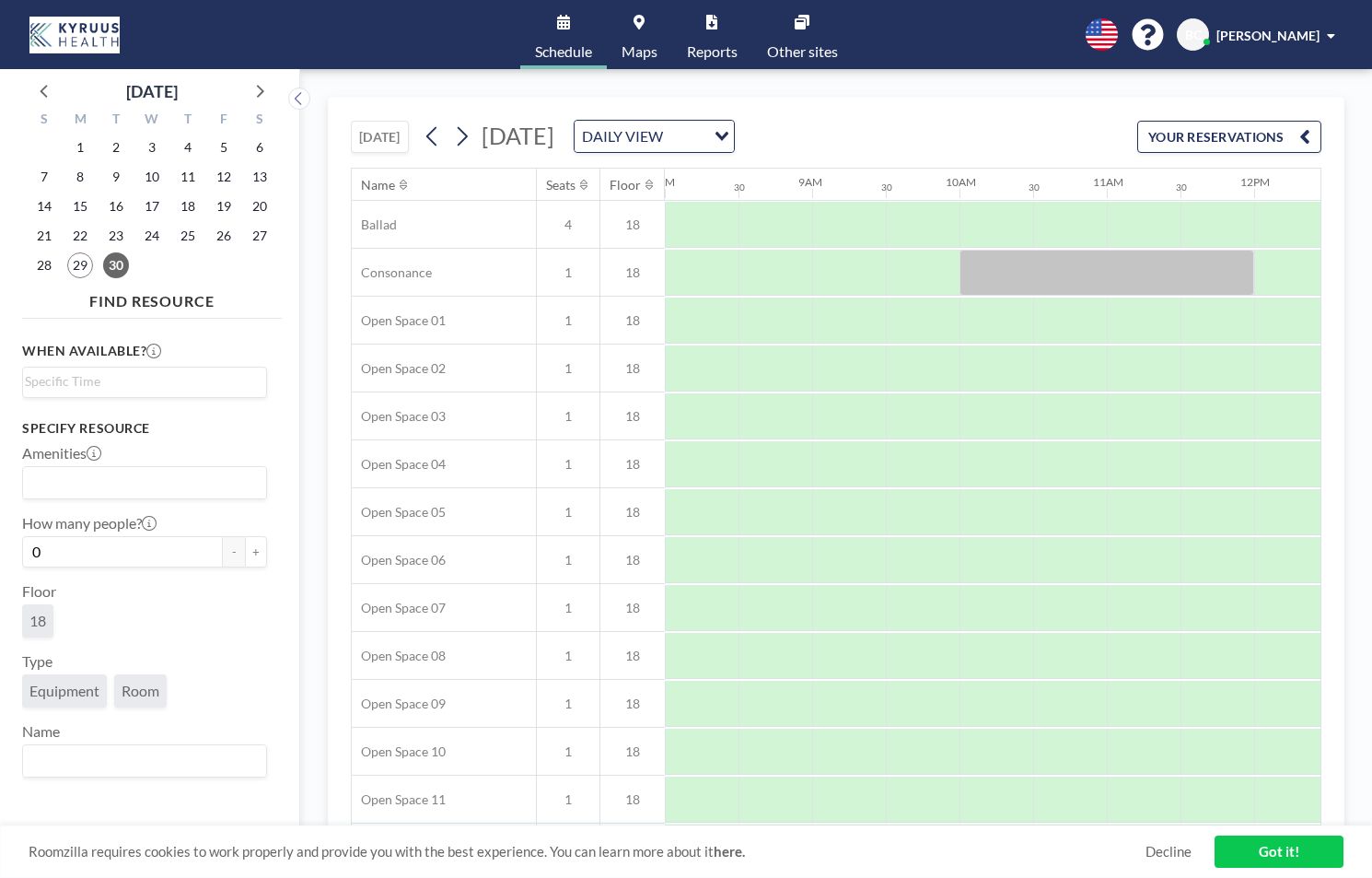
click at [558, 34] on link "Schedule" at bounding box center [563, 34] width 87 height 69
drag, startPoint x: 116, startPoint y: 42, endPoint x: 1364, endPoint y: 661, distance: 1393.1
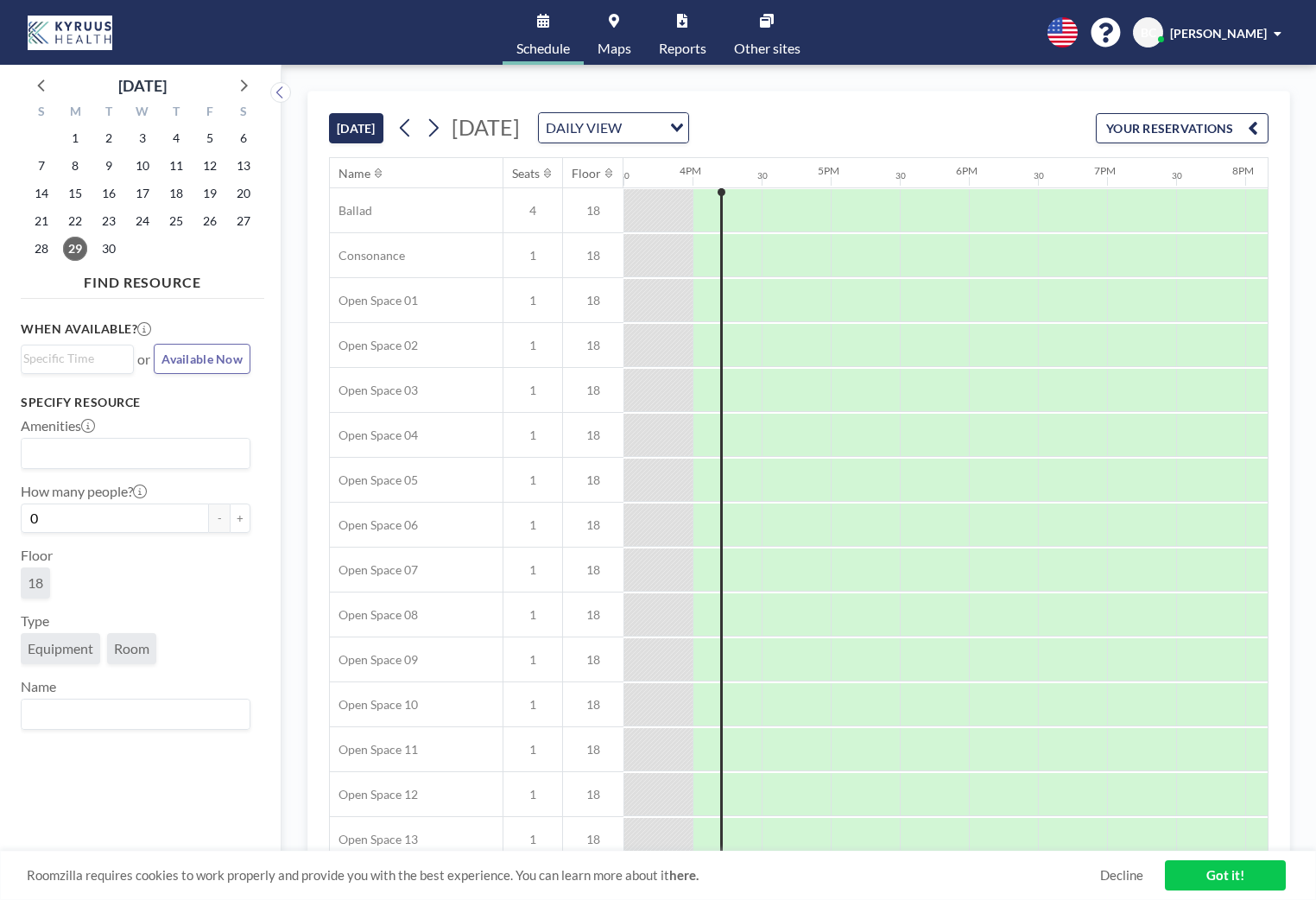
scroll to position [594, 2142]
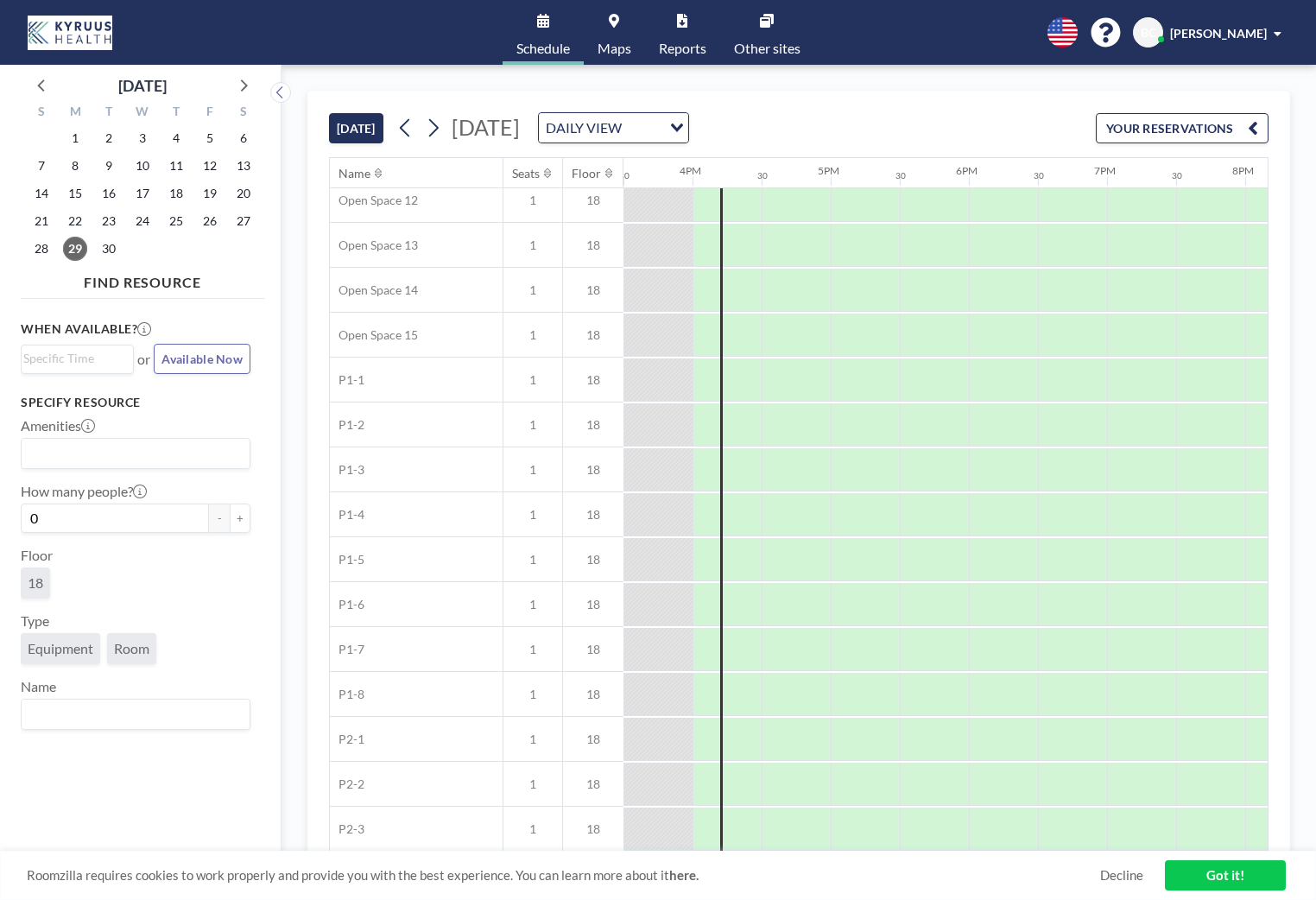
click at [438, 136] on icon at bounding box center [433, 128] width 17 height 26
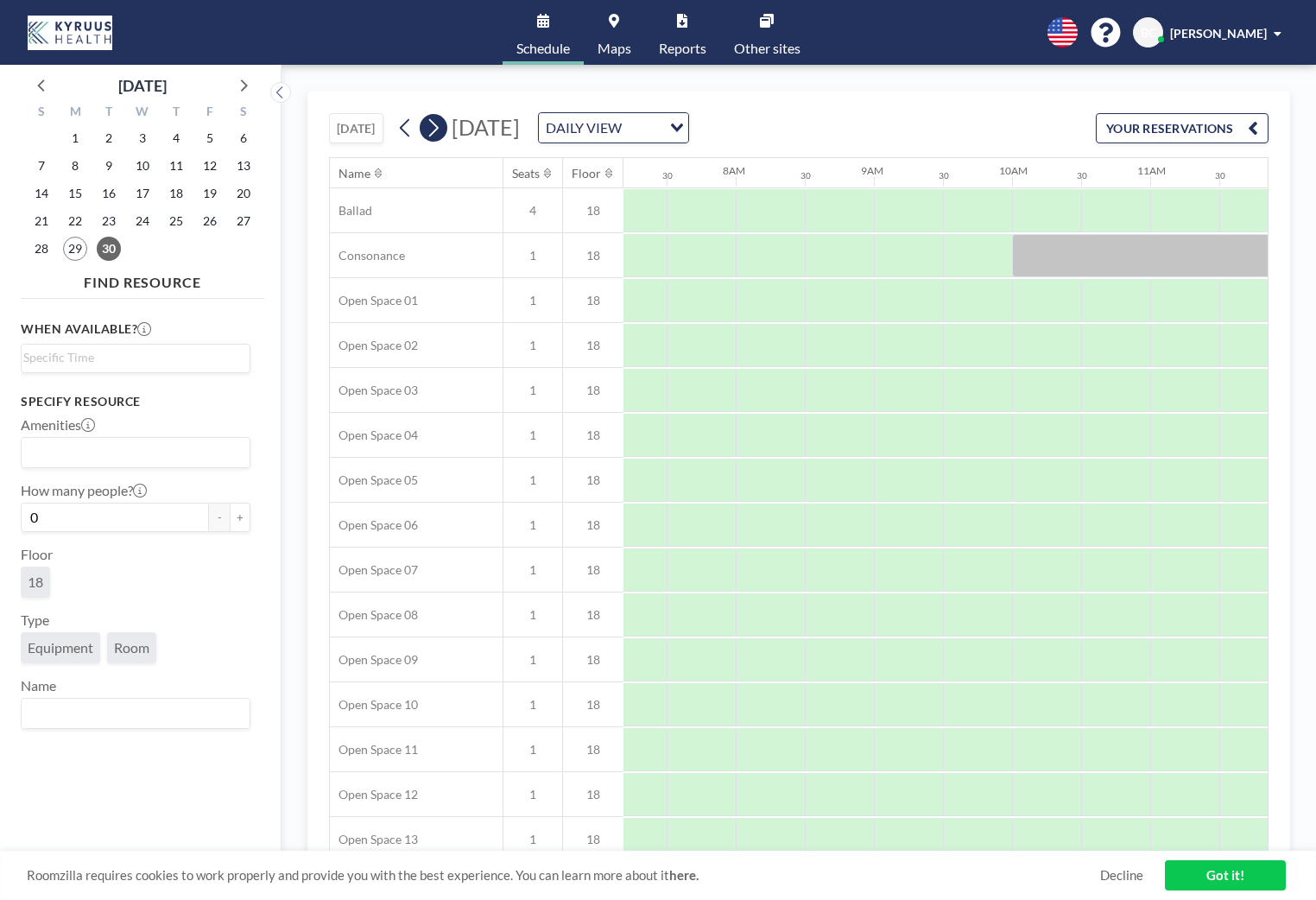
scroll to position [0, 1037]
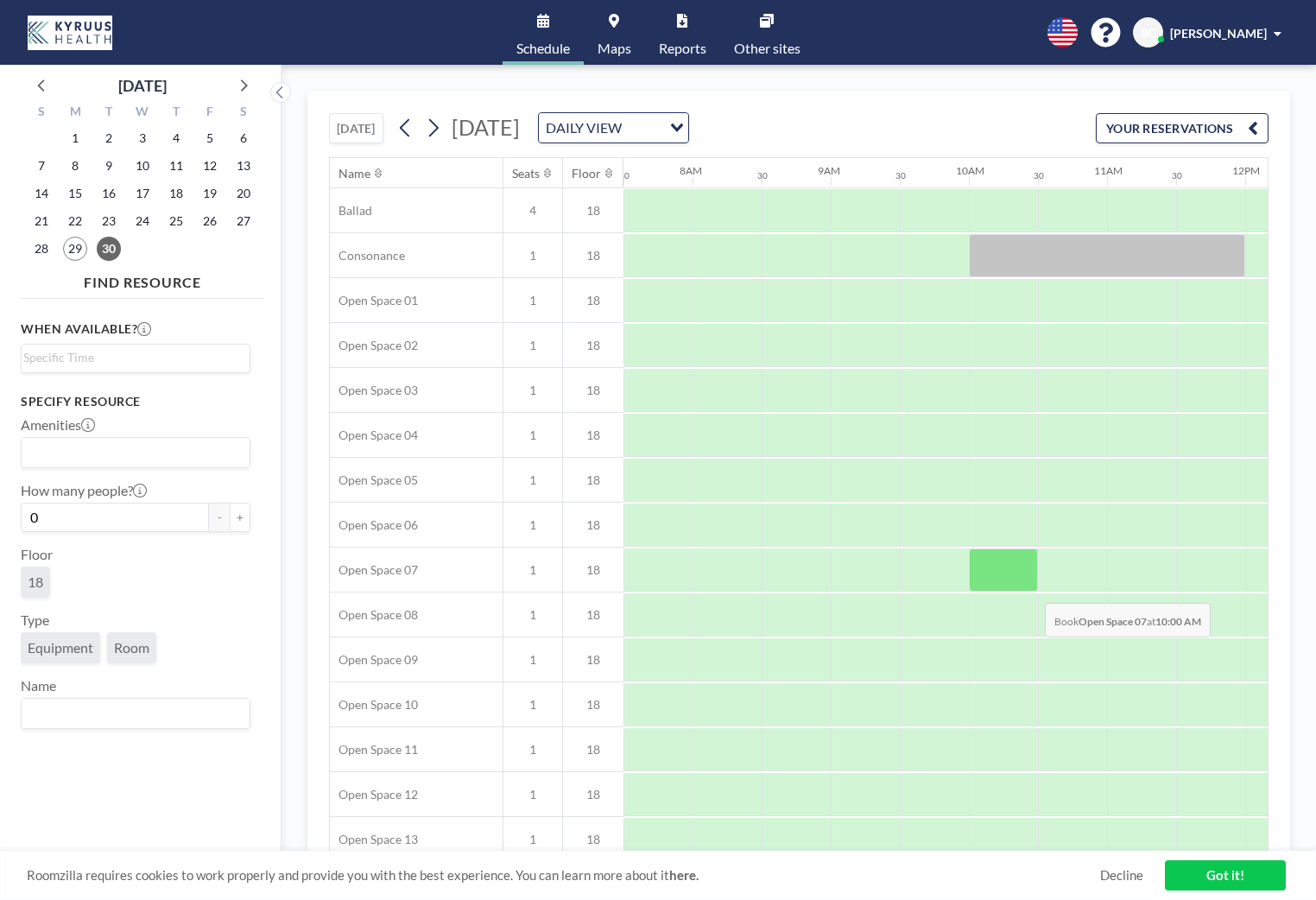
click at [969, 567] on div at bounding box center [1003, 569] width 69 height 43
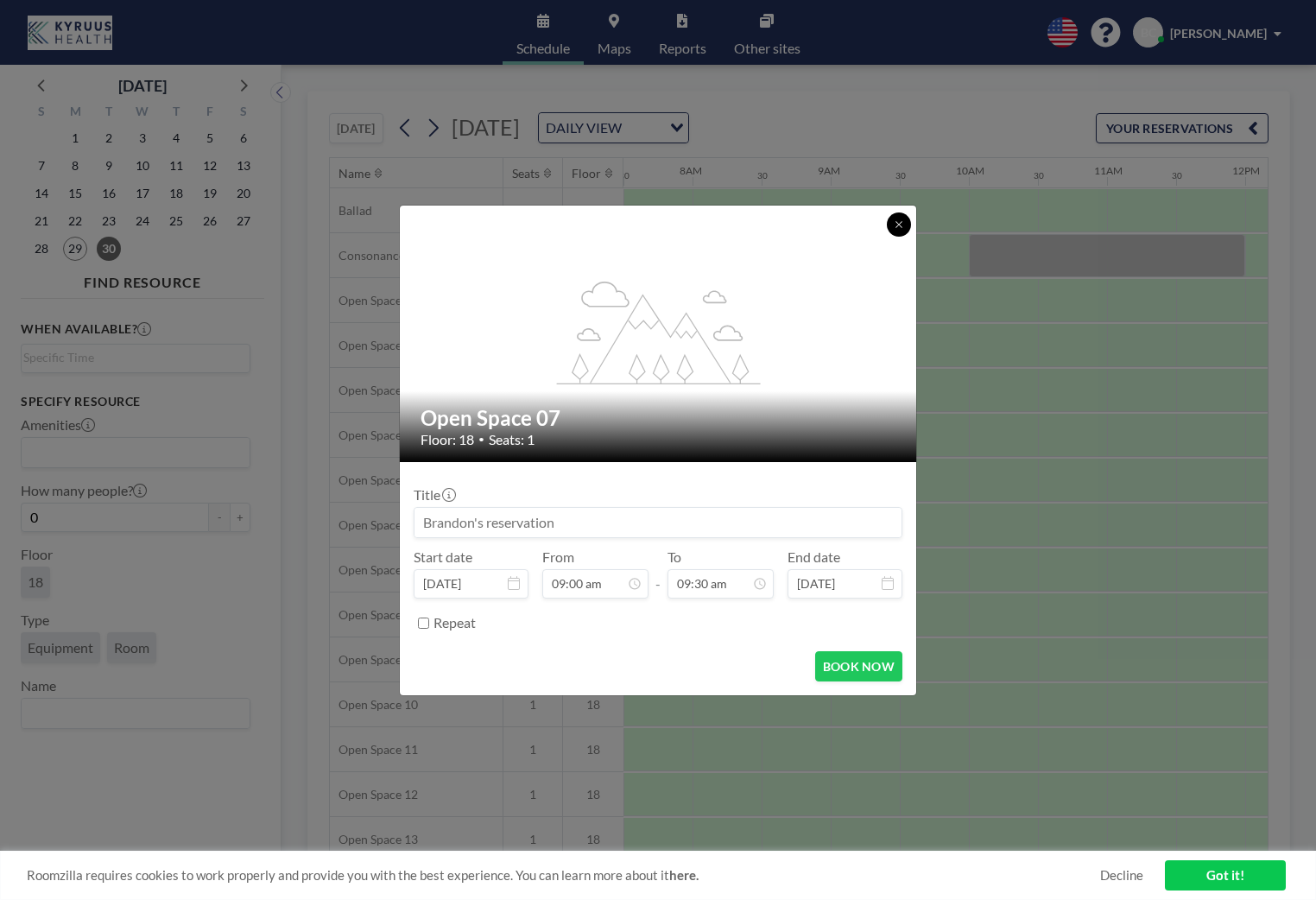
click at [898, 231] on button at bounding box center [899, 224] width 24 height 24
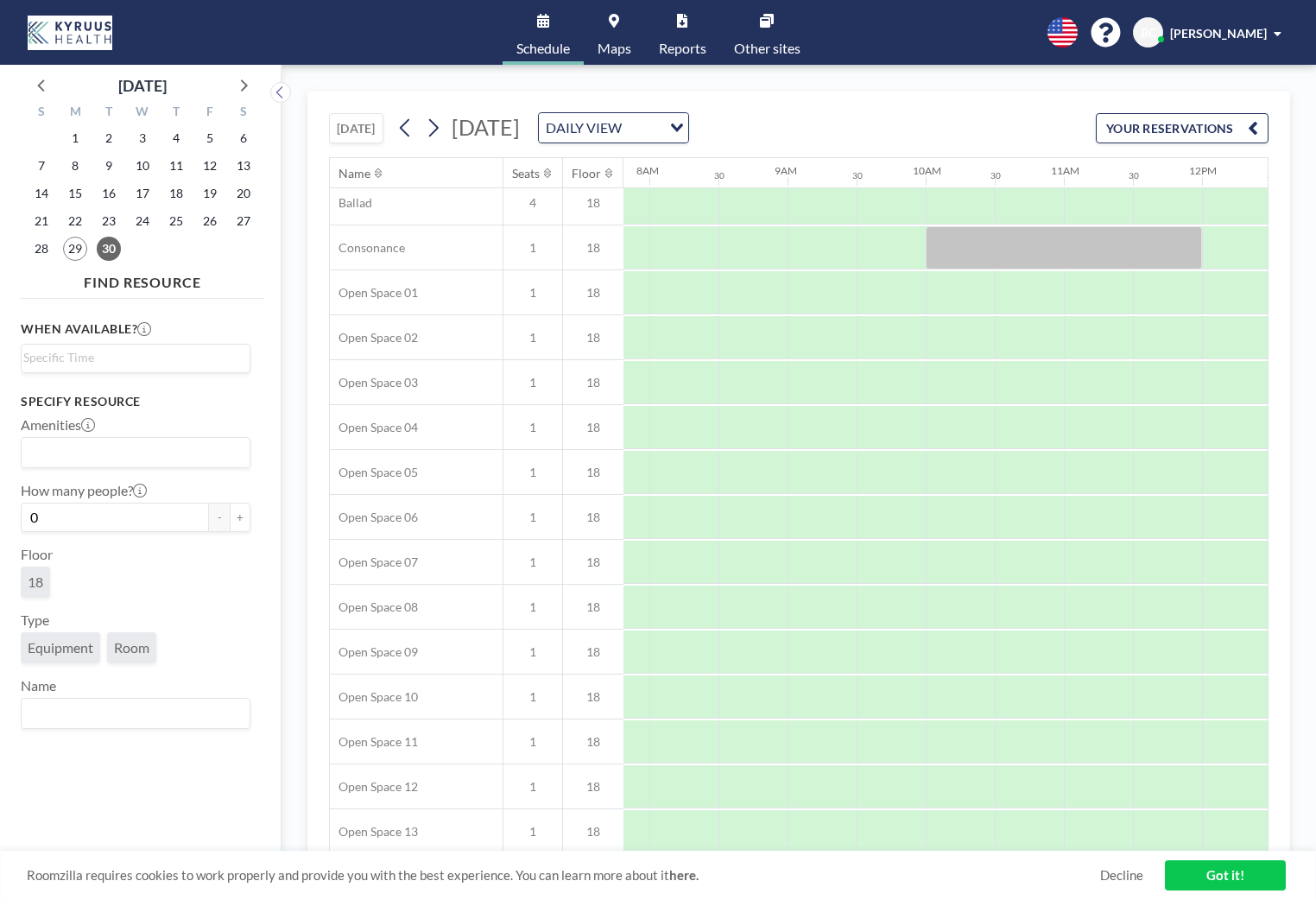
scroll to position [2, 1079]
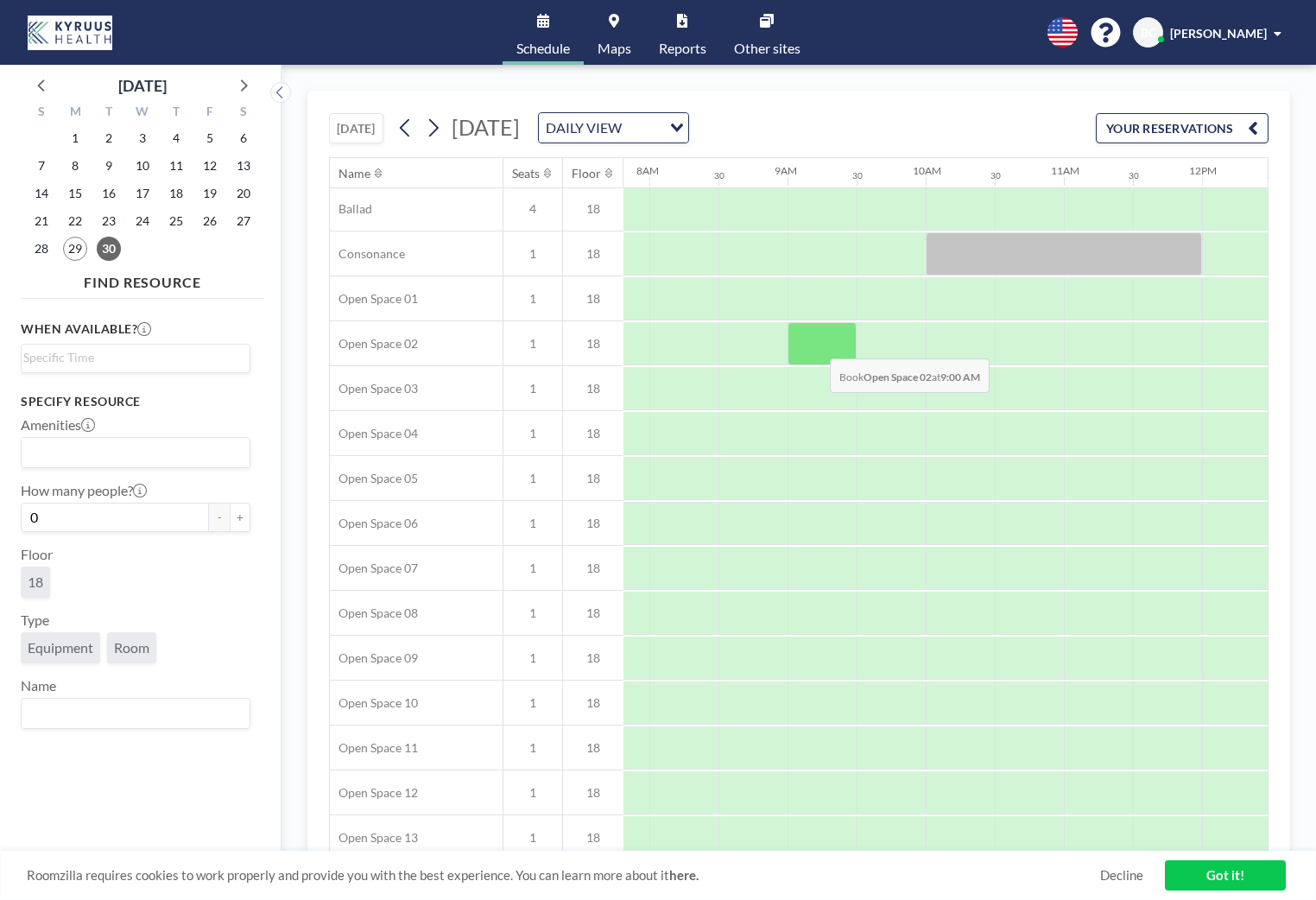
click at [817, 346] on div at bounding box center [822, 343] width 69 height 43
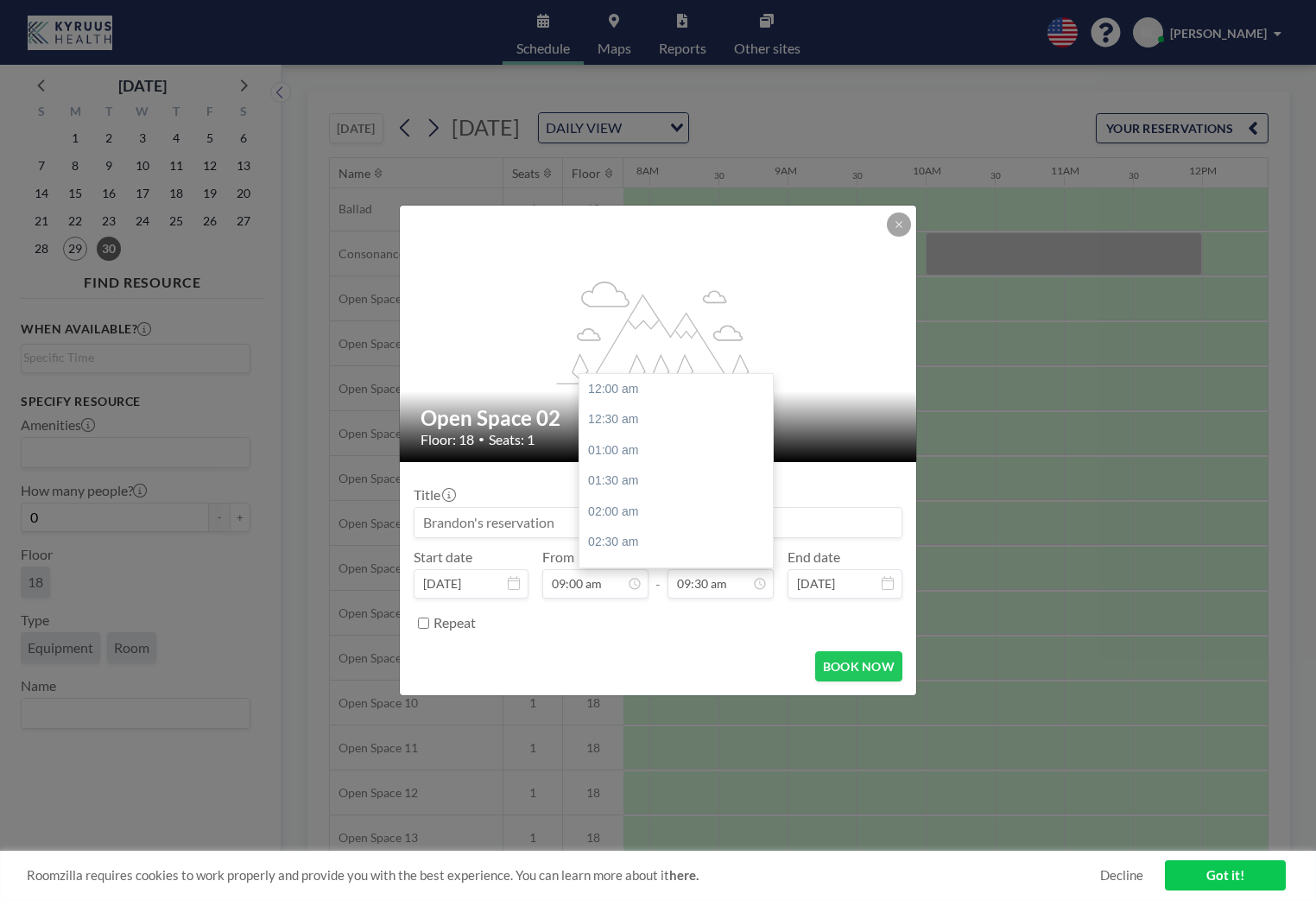
scroll to position [584, 0]
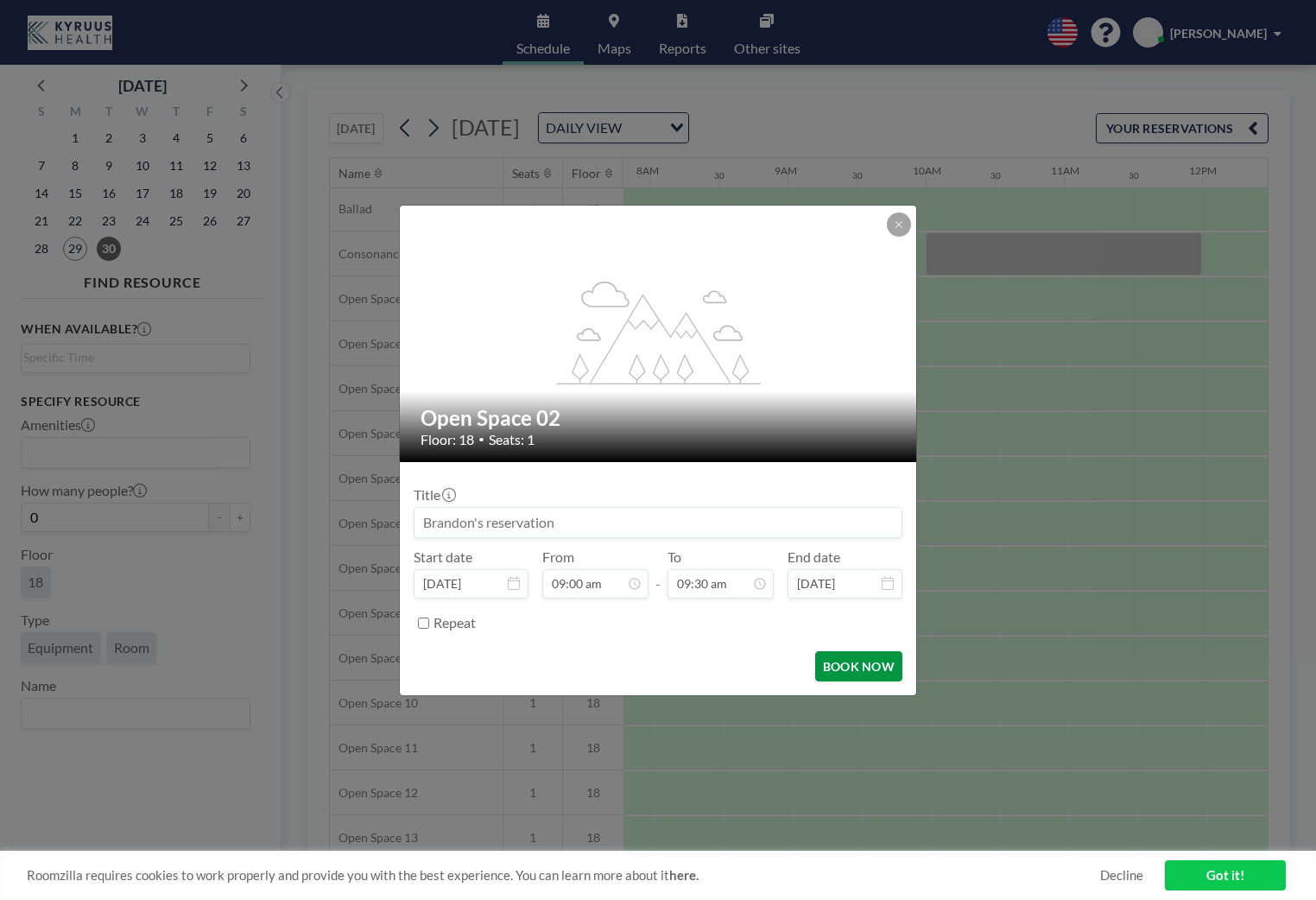
click at [852, 674] on button "BOOK NOW" at bounding box center [859, 666] width 87 height 31
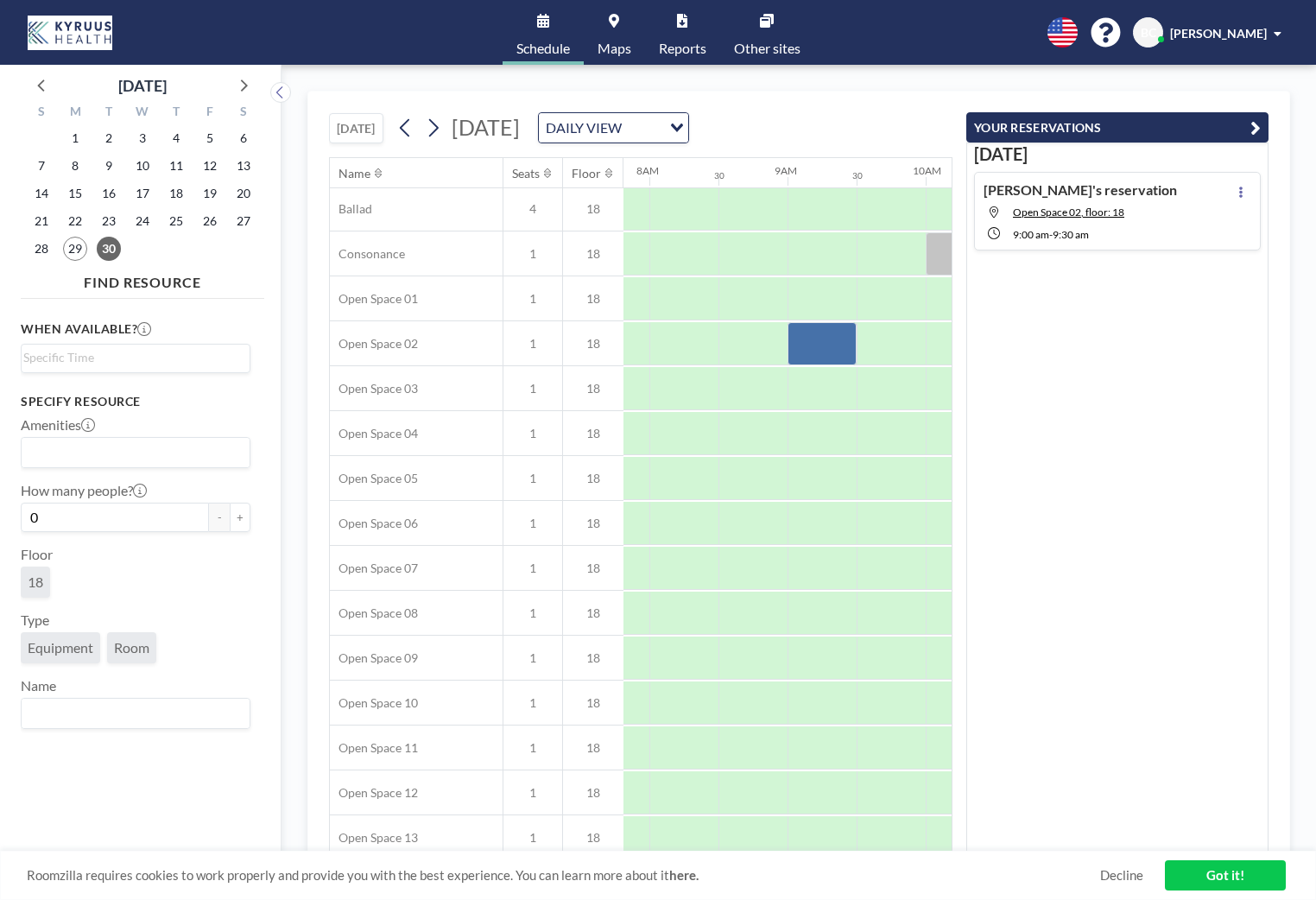
click at [1256, 125] on icon "button" at bounding box center [1256, 128] width 10 height 21
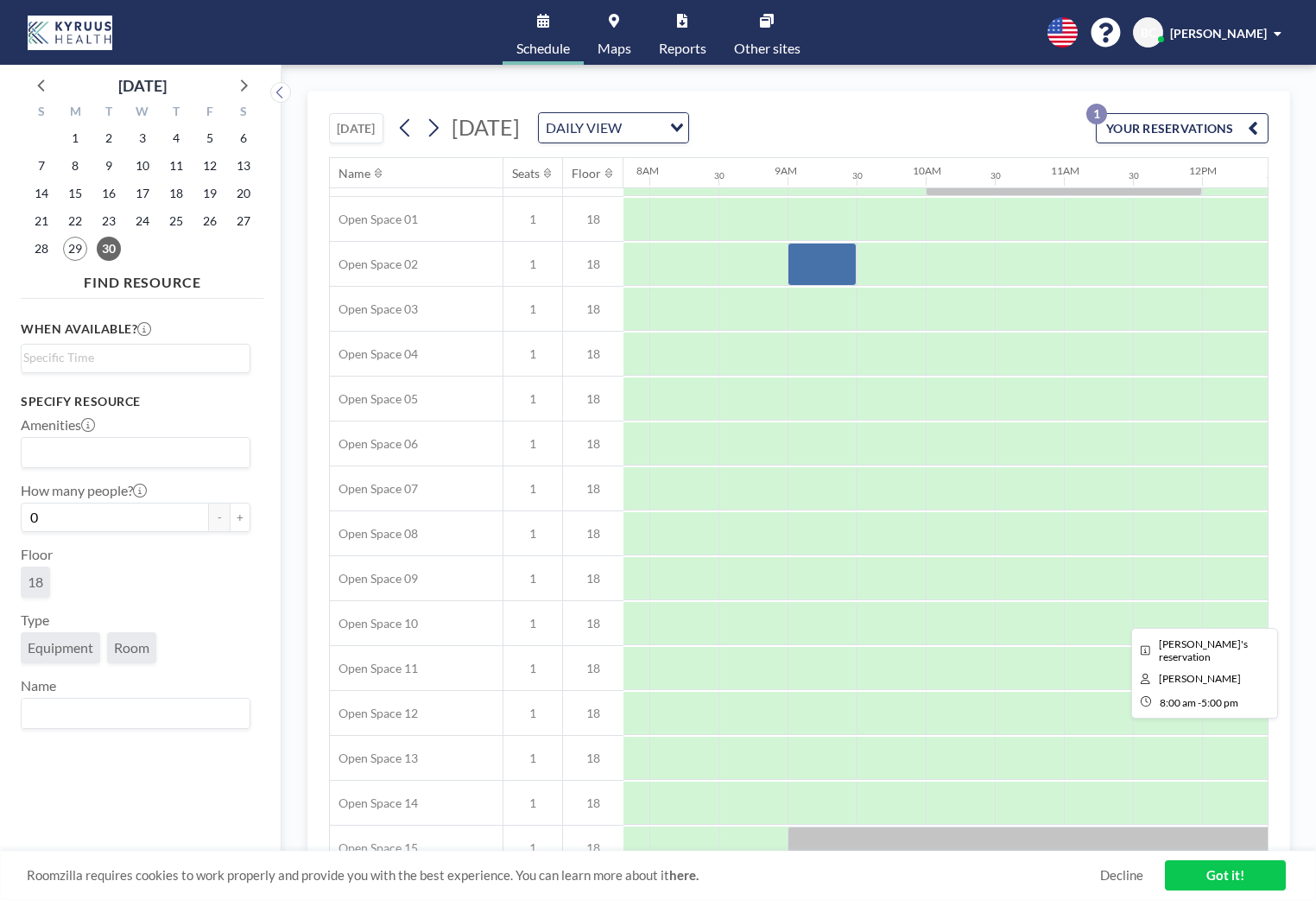
scroll to position [0, 1079]
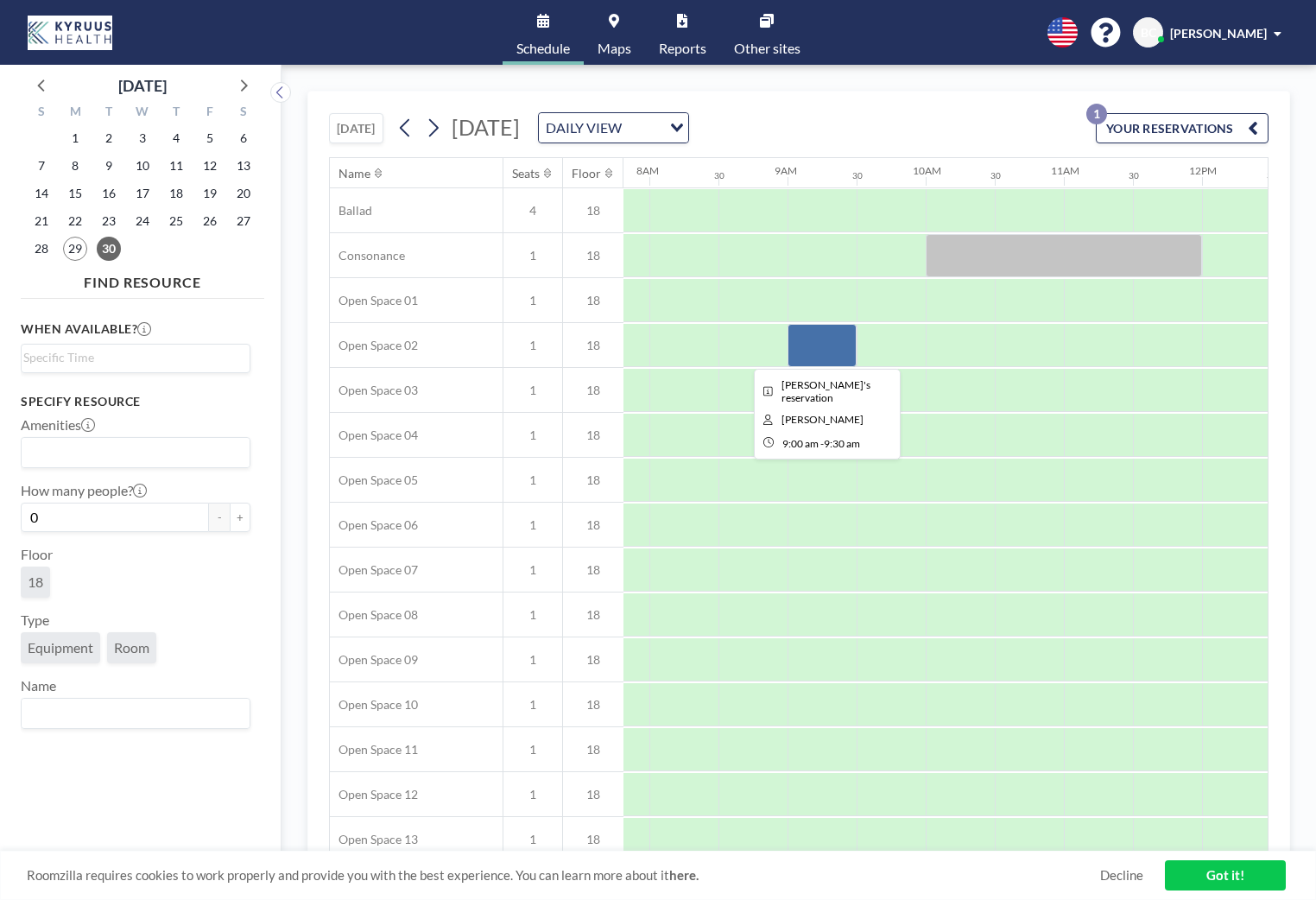
click at [835, 344] on div at bounding box center [822, 345] width 69 height 43
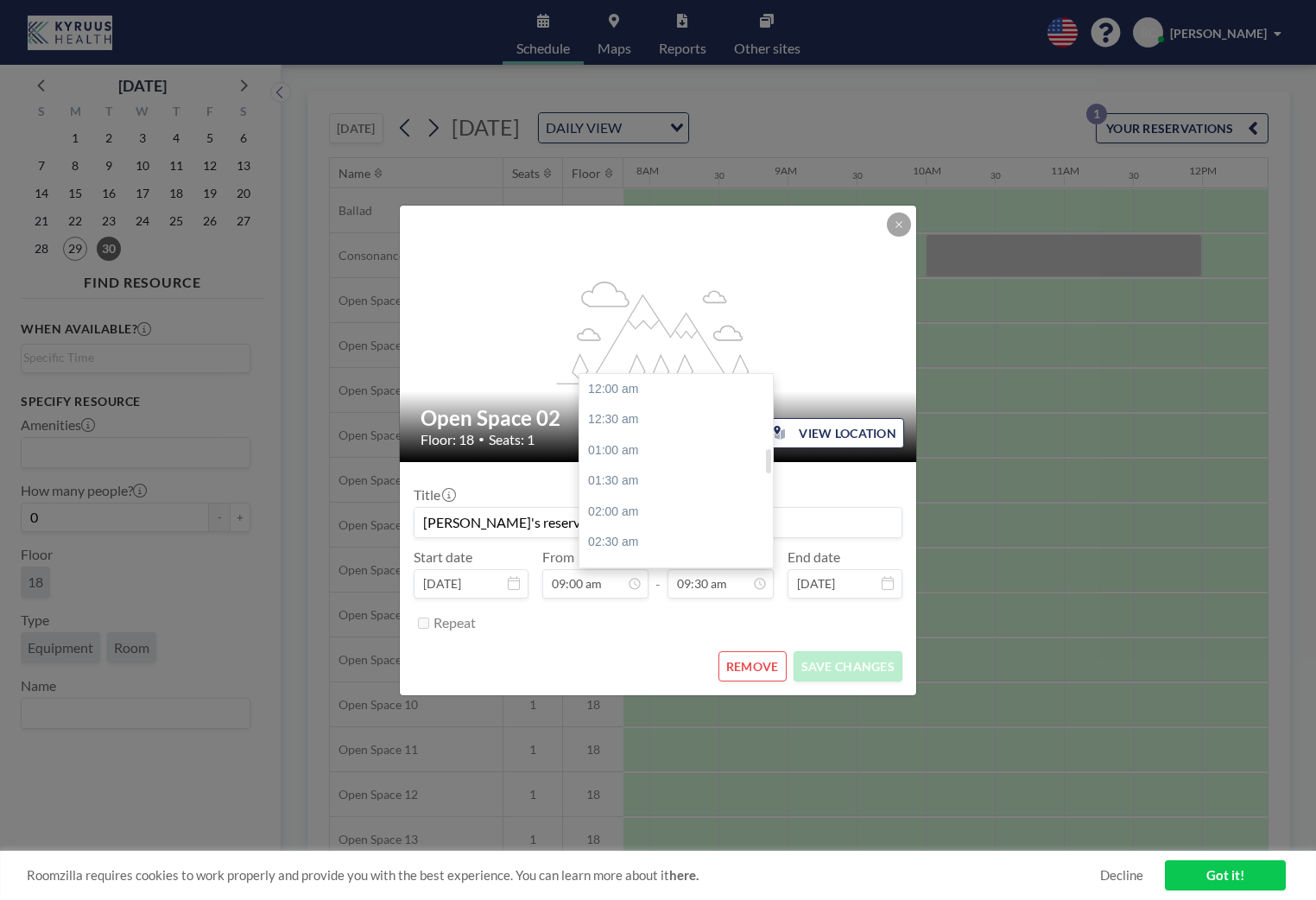
scroll to position [584, 0]
click at [643, 472] on div "11:00 am" at bounding box center [677, 482] width 194 height 31
type input "11:00 am"
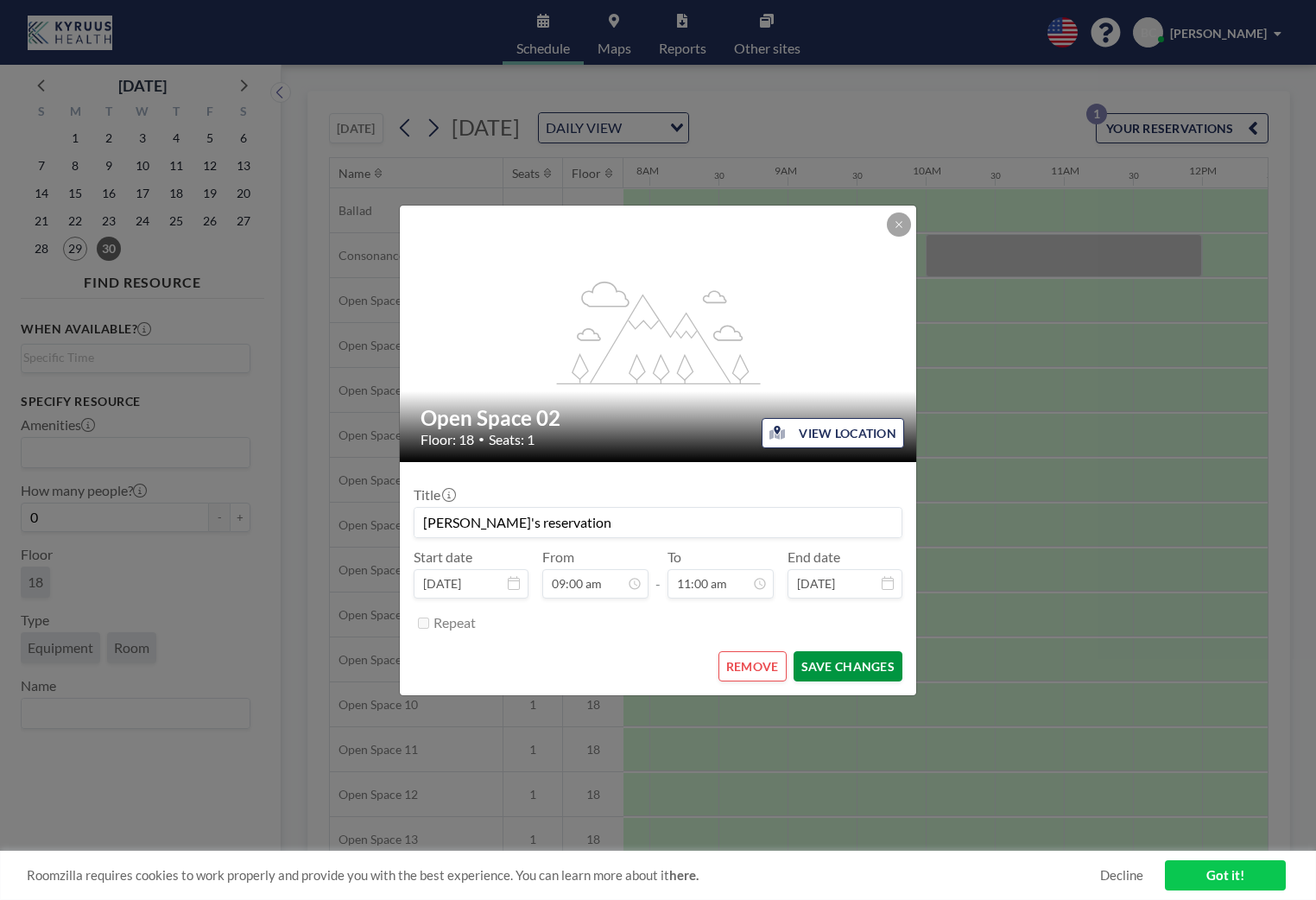
scroll to position [676, 0]
click at [807, 663] on button "SAVE CHANGES" at bounding box center [848, 666] width 109 height 31
